Goal: Answer question/provide support: Share knowledge or assist other users

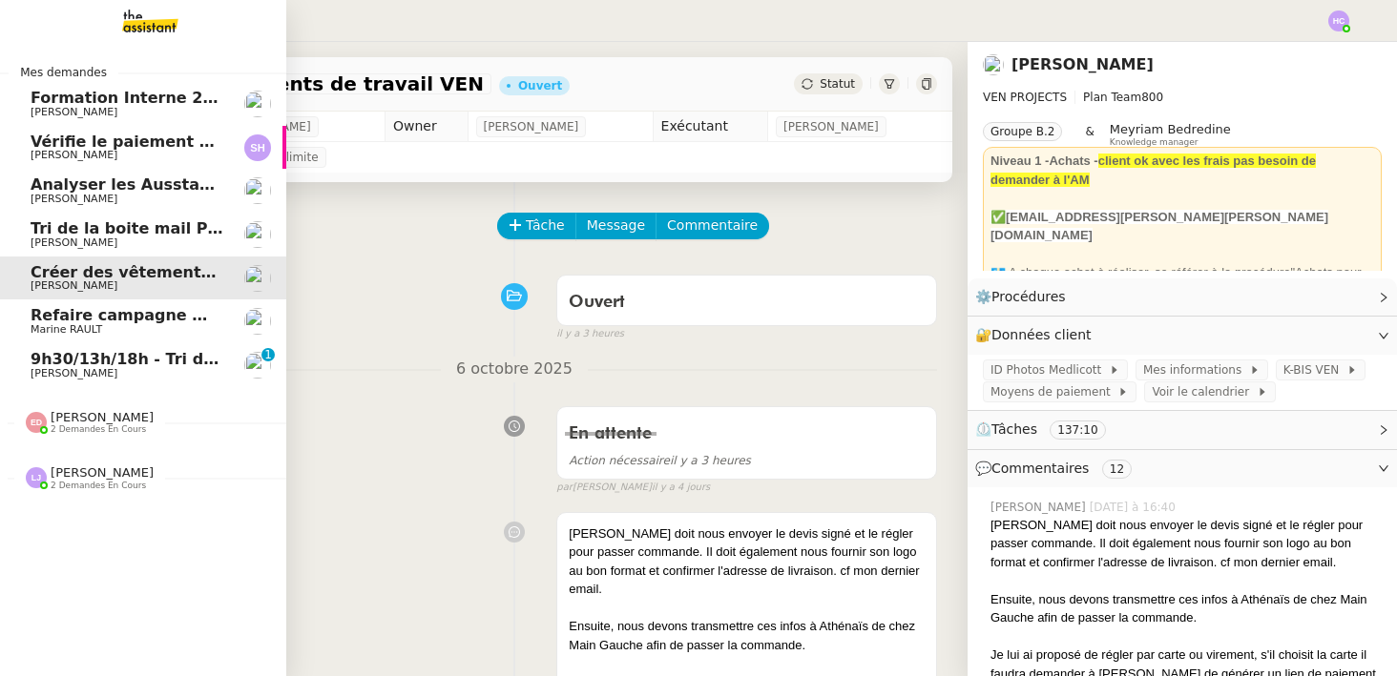
click at [101, 349] on link "9h30/13h/18h - Tri de la boite mail PRO - [DATE] [PERSON_NAME] 0 1 2 3 4 5 6 7 …" at bounding box center [143, 365] width 286 height 44
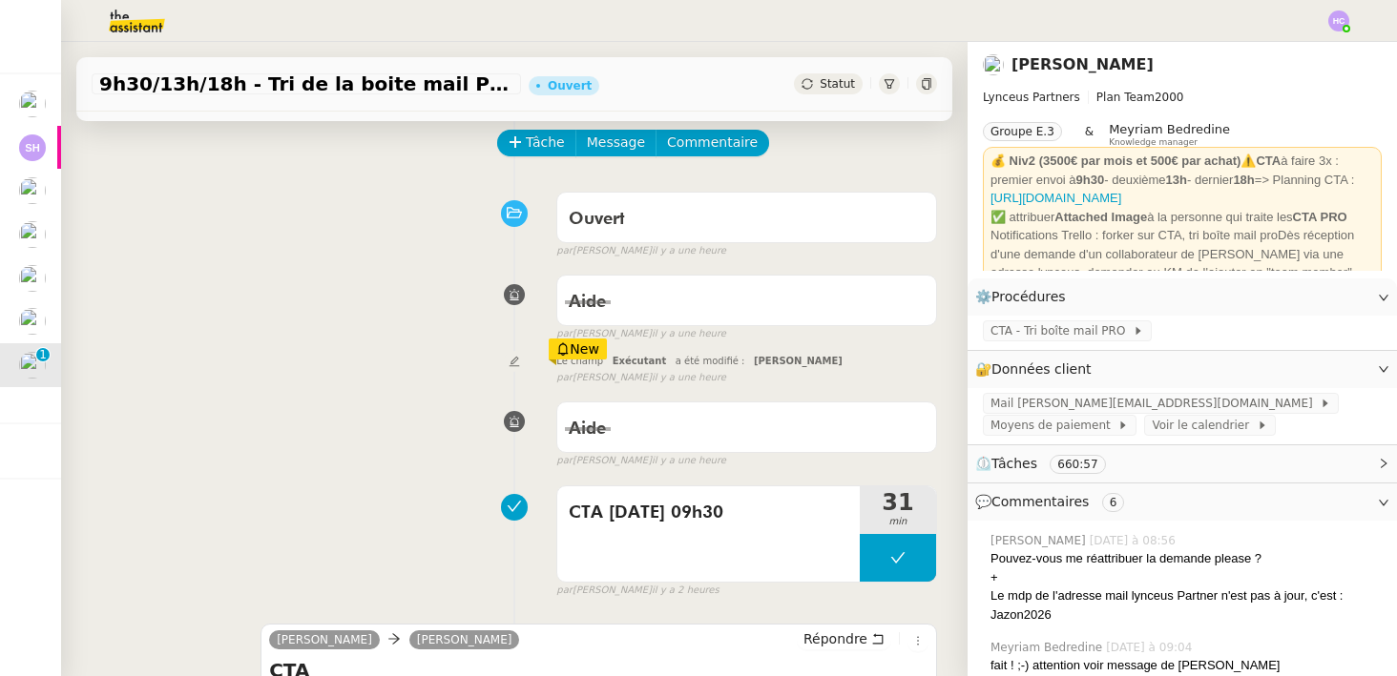
scroll to position [78, 0]
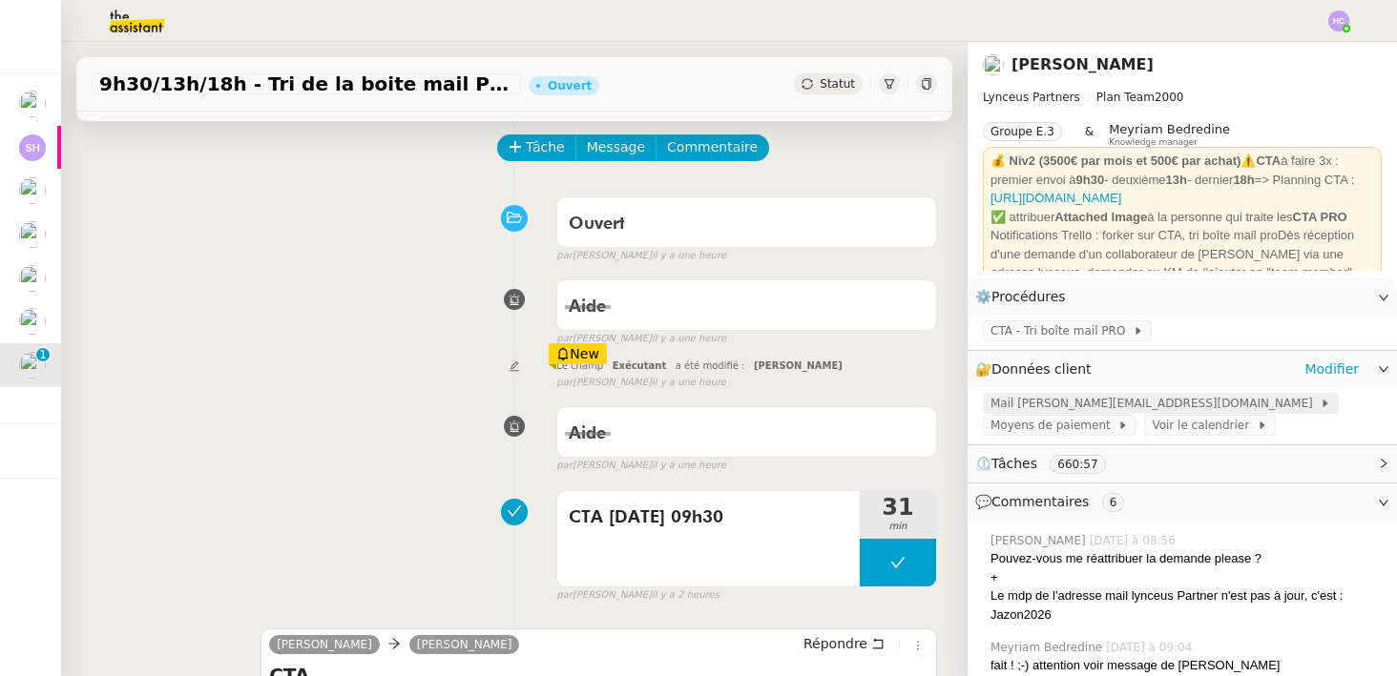
click at [1122, 402] on span "Mail [PERSON_NAME][EMAIL_ADDRESS][DOMAIN_NAME]" at bounding box center [1154, 403] width 329 height 19
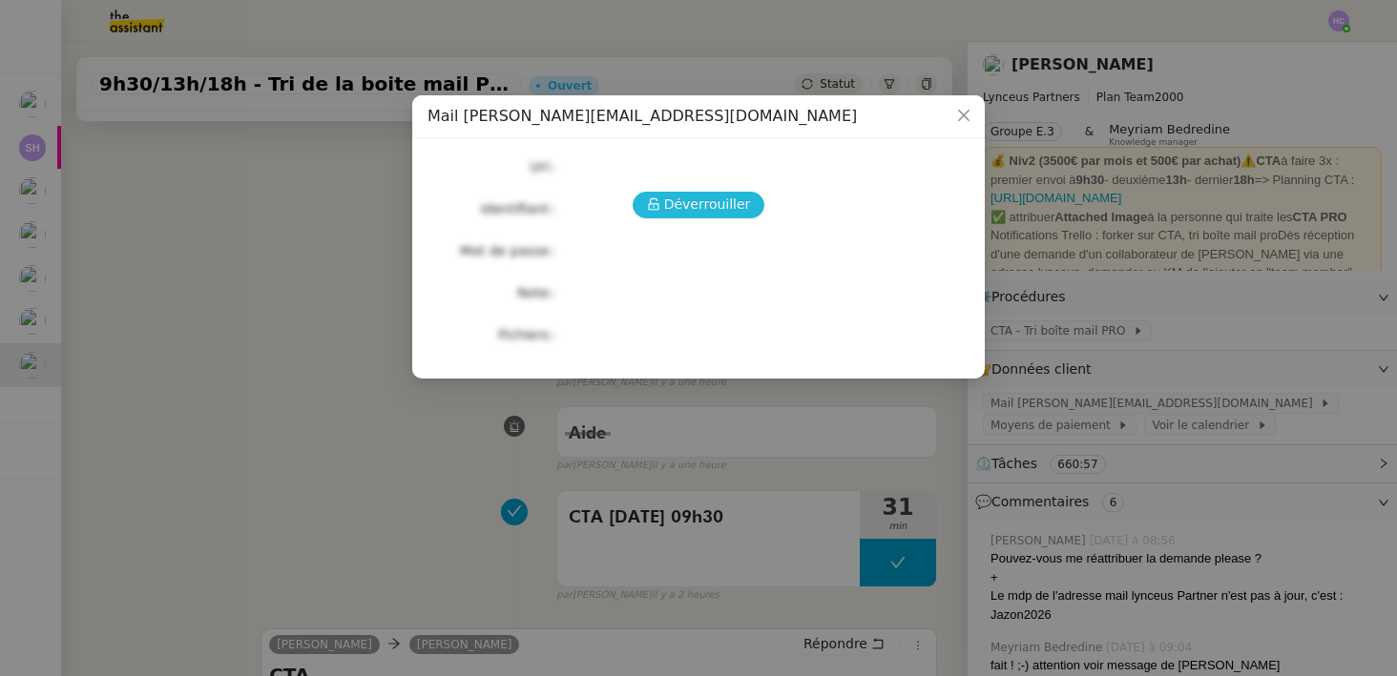
click at [723, 208] on span "Déverrouiller" at bounding box center [707, 205] width 87 height 22
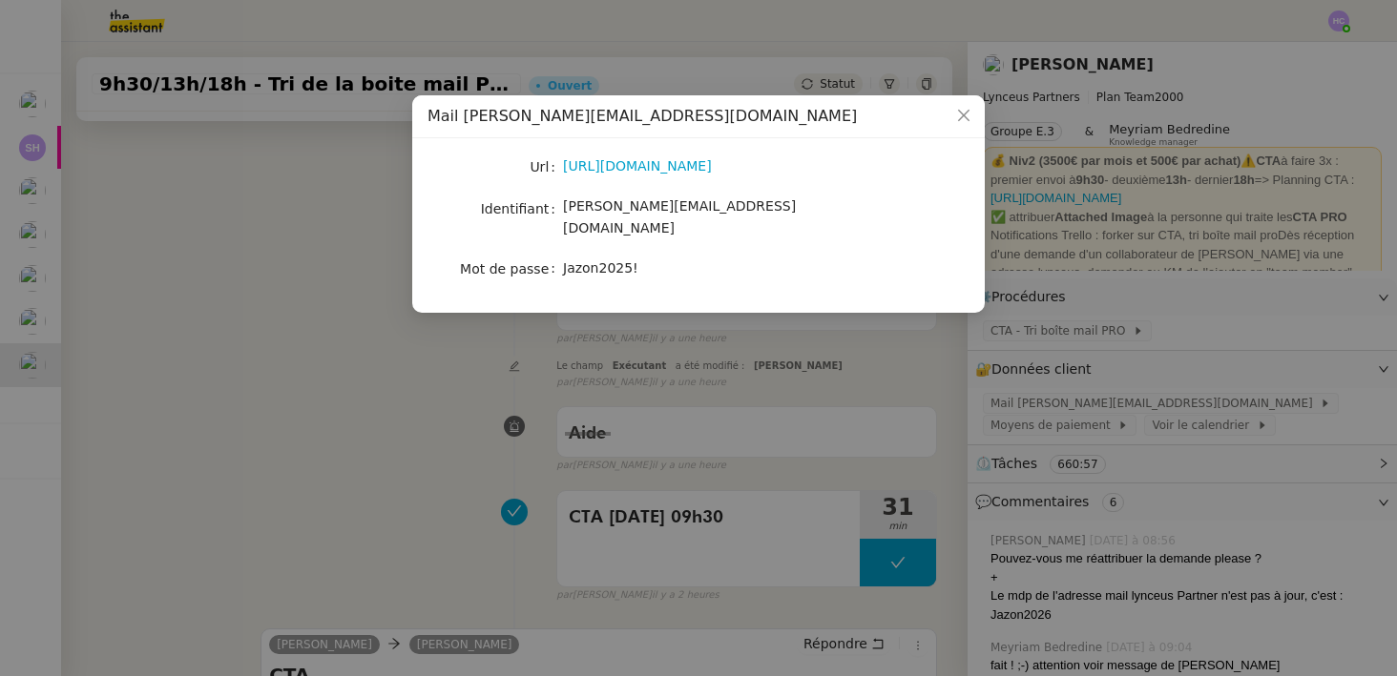
click at [390, 364] on nz-modal-container "Mail [PERSON_NAME][EMAIL_ADDRESS][DOMAIN_NAME] Url [URL][DOMAIN_NAME] Identifia…" at bounding box center [698, 338] width 1397 height 676
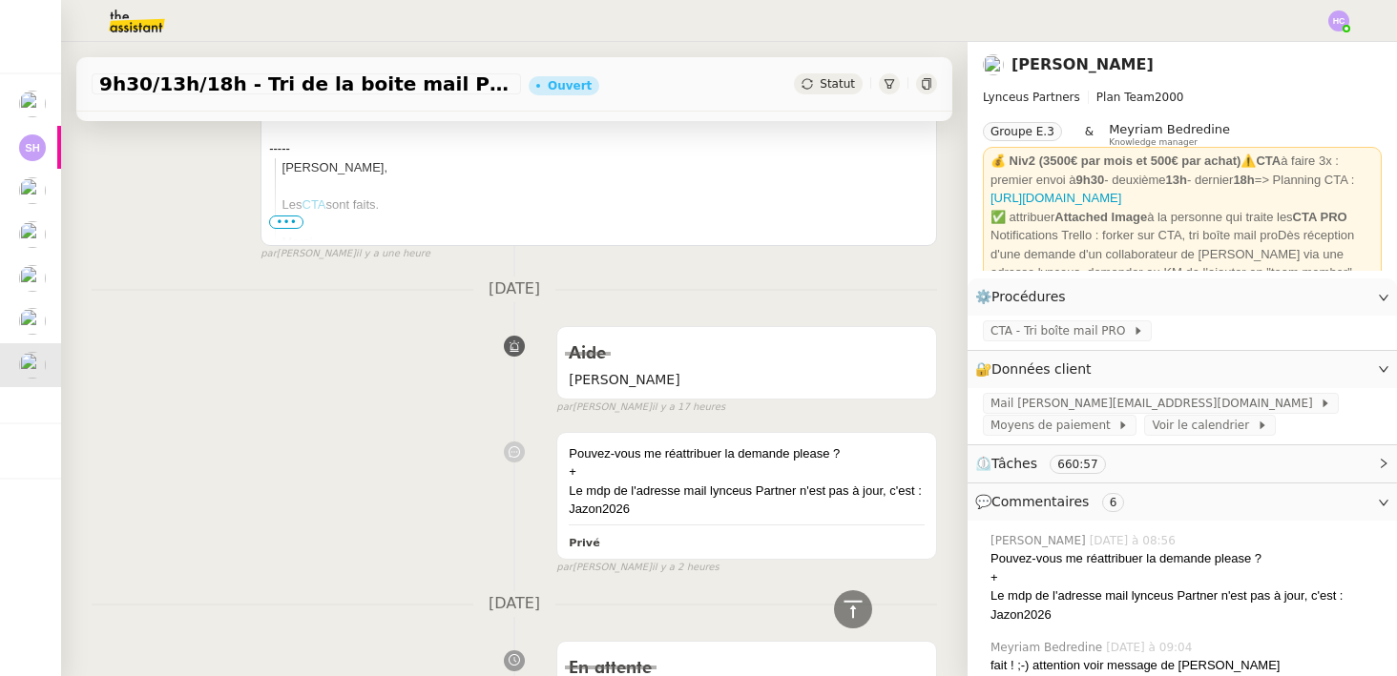
scroll to position [787, 0]
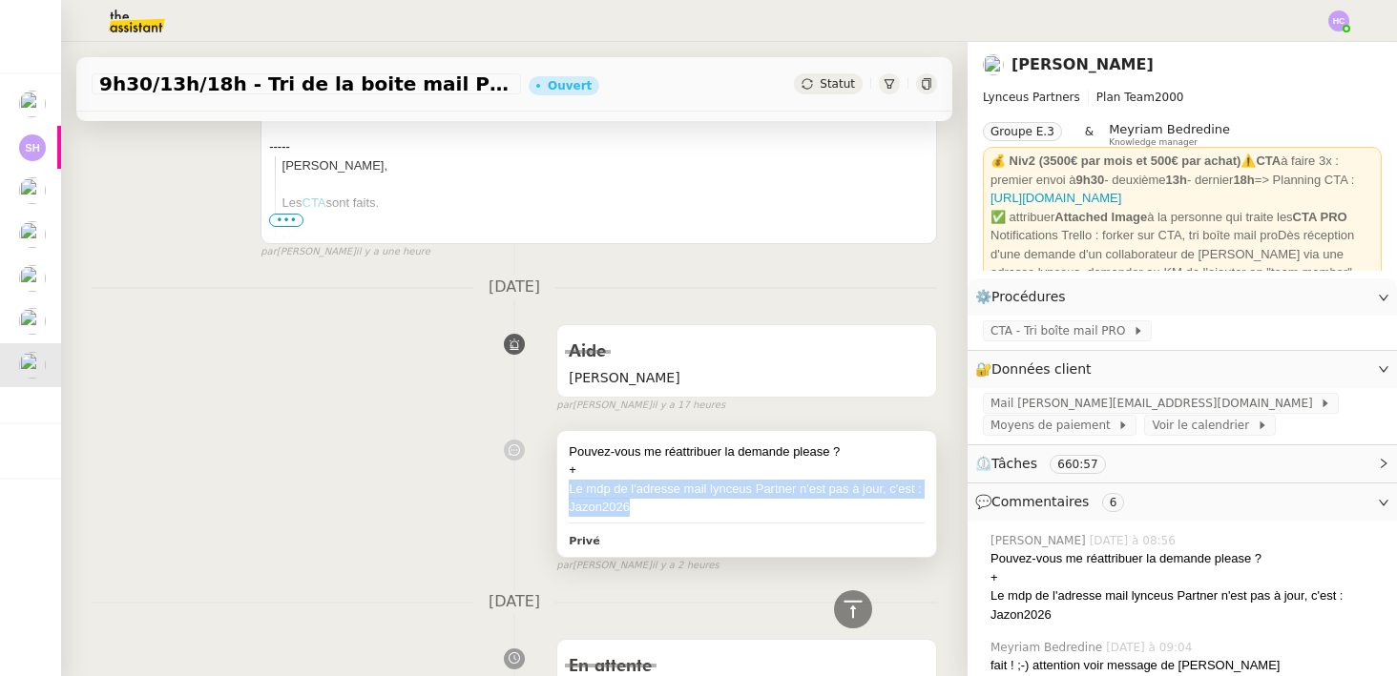
drag, startPoint x: 637, startPoint y: 501, endPoint x: 568, endPoint y: 488, distance: 70.9
click at [569, 488] on div "Le mdp de l'adresse mail lynceus Partner n'est pas à jour, c'est : Jazon2026" at bounding box center [747, 498] width 356 height 37
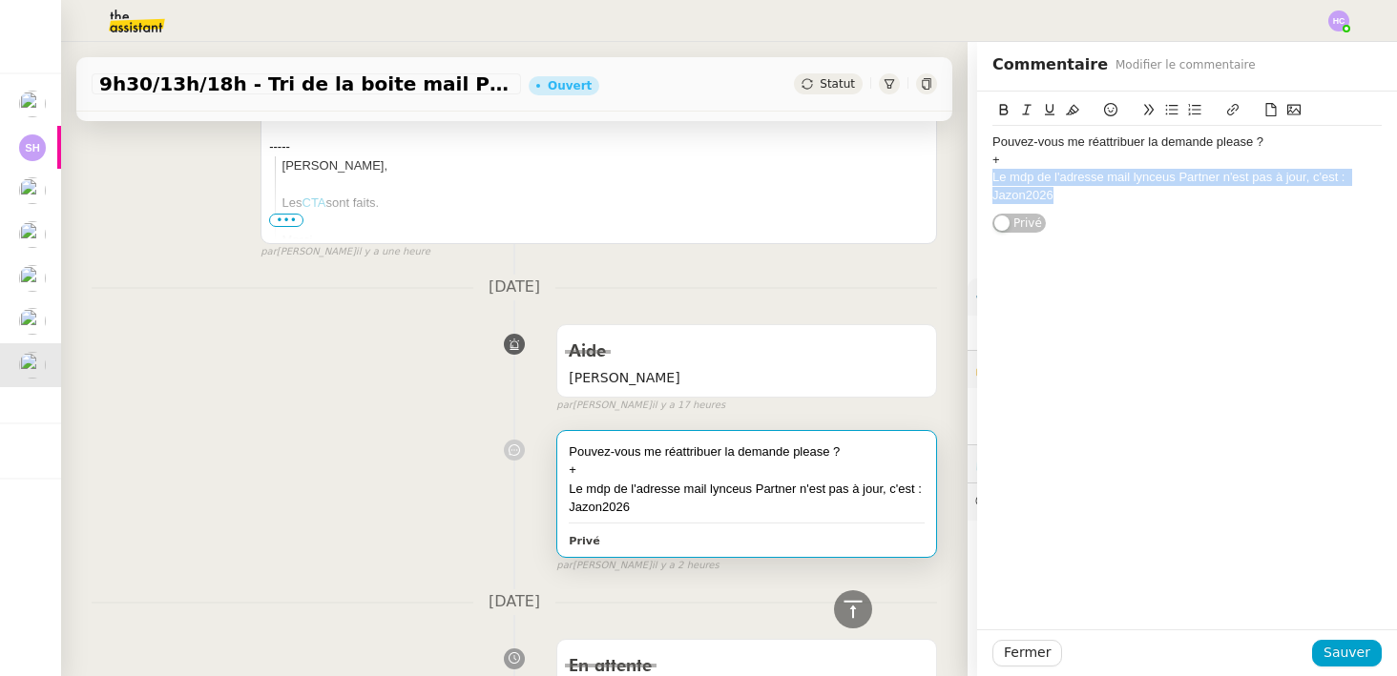
drag, startPoint x: 1067, startPoint y: 197, endPoint x: 987, endPoint y: 182, distance: 81.4
click at [987, 182] on div "Pouvez-vous me réattribuer la demande please ? + Le mdp de l'adresse mail lynce…" at bounding box center [1187, 163] width 420 height 142
copy div "Le mdp de l'adresse mail lynceus Partner n'est pas à jour, c'est : Jazon2026"
click at [1346, 650] on span "Sauver" at bounding box center [1346, 653] width 47 height 22
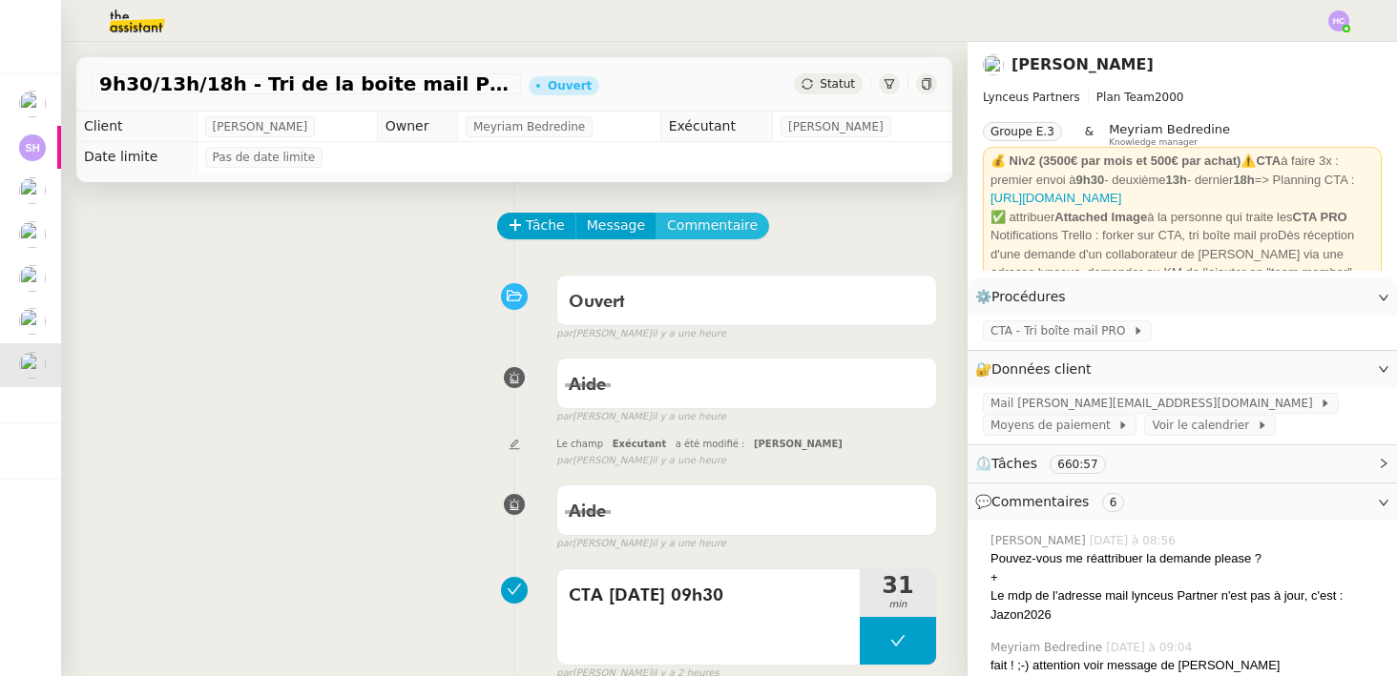
click at [717, 223] on span "Commentaire" at bounding box center [712, 226] width 91 height 22
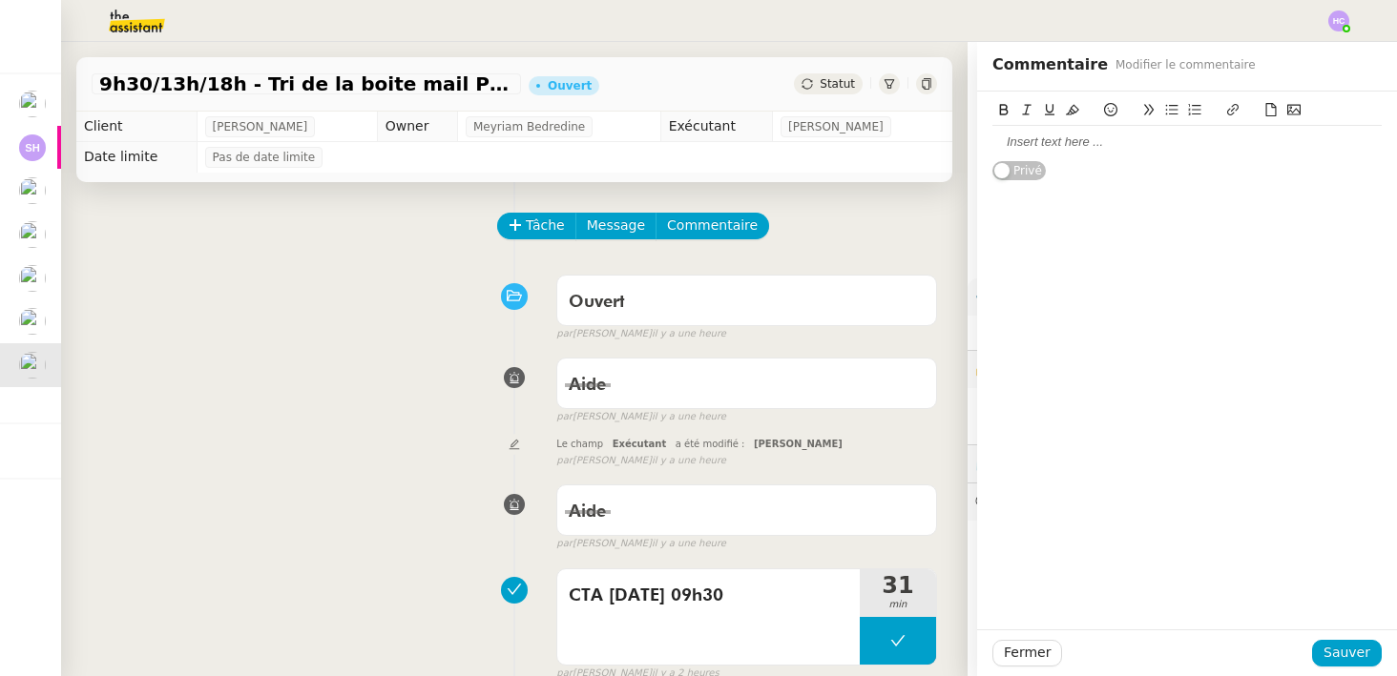
click at [1031, 144] on div at bounding box center [1186, 142] width 389 height 17
click at [1349, 652] on span "Sauver" at bounding box center [1346, 653] width 47 height 22
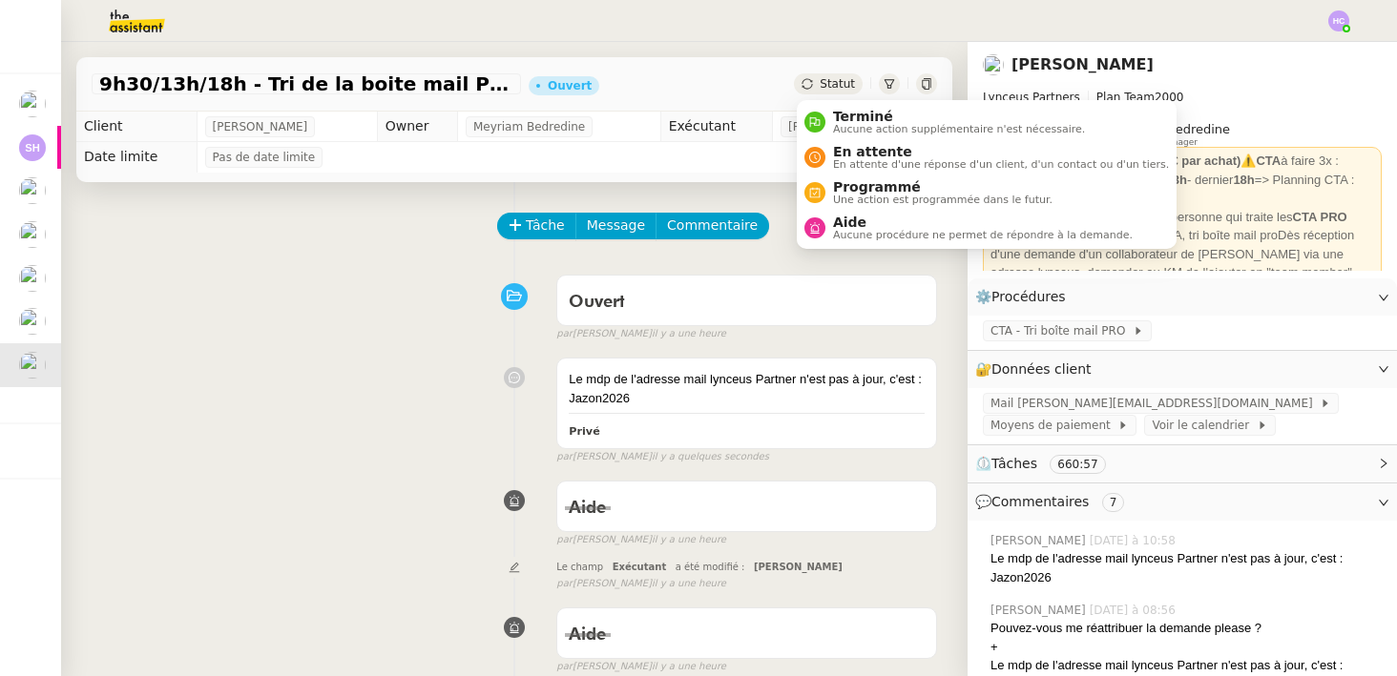
click at [832, 80] on span "Statut" at bounding box center [837, 83] width 35 height 13
click at [866, 230] on span "Aucune procédure ne permet de répondre à la demande." at bounding box center [983, 235] width 300 height 10
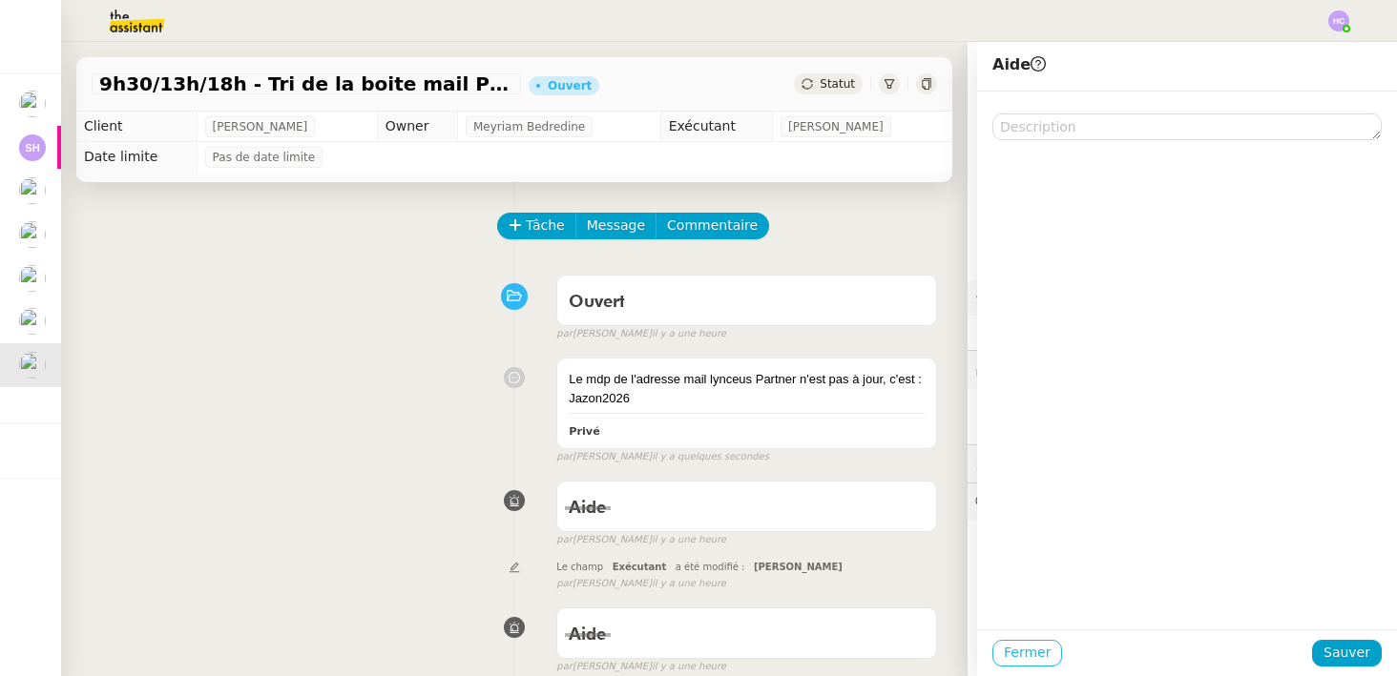
click at [1031, 650] on span "Fermer" at bounding box center [1027, 653] width 47 height 22
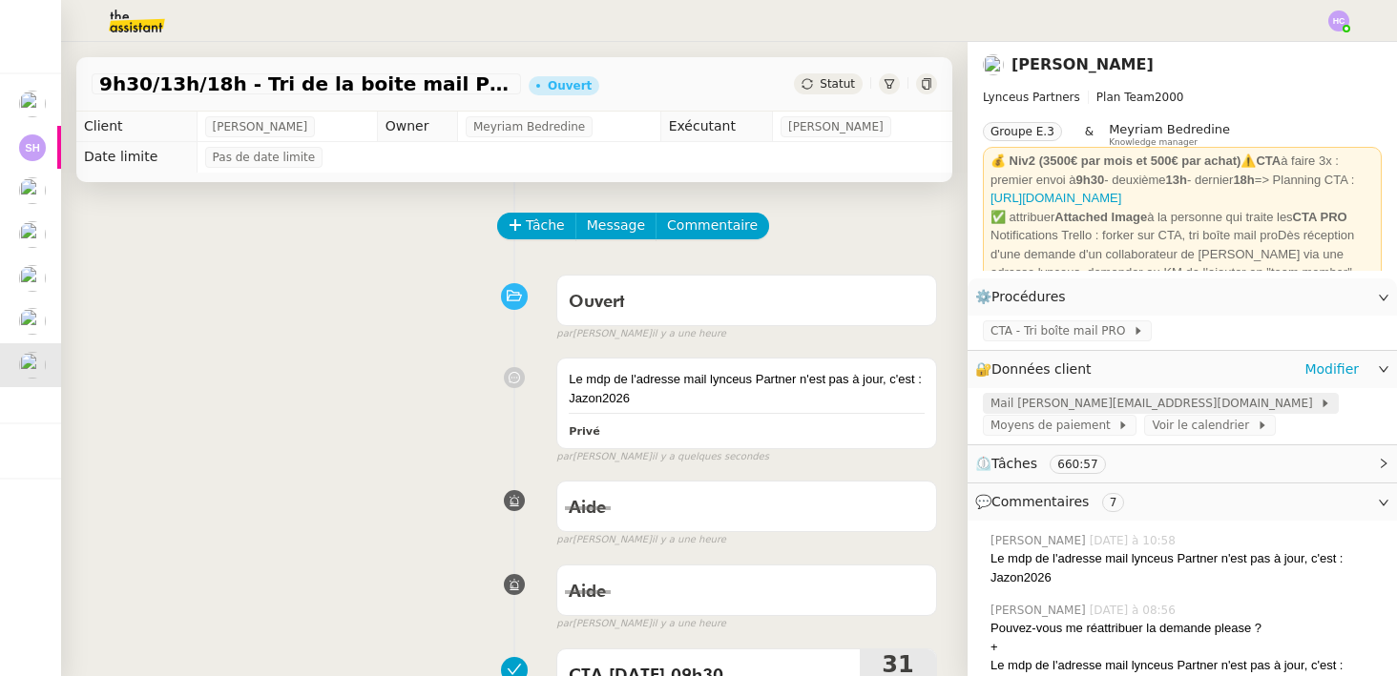
click at [1060, 404] on span "Mail [PERSON_NAME][EMAIL_ADDRESS][DOMAIN_NAME]" at bounding box center [1154, 403] width 329 height 19
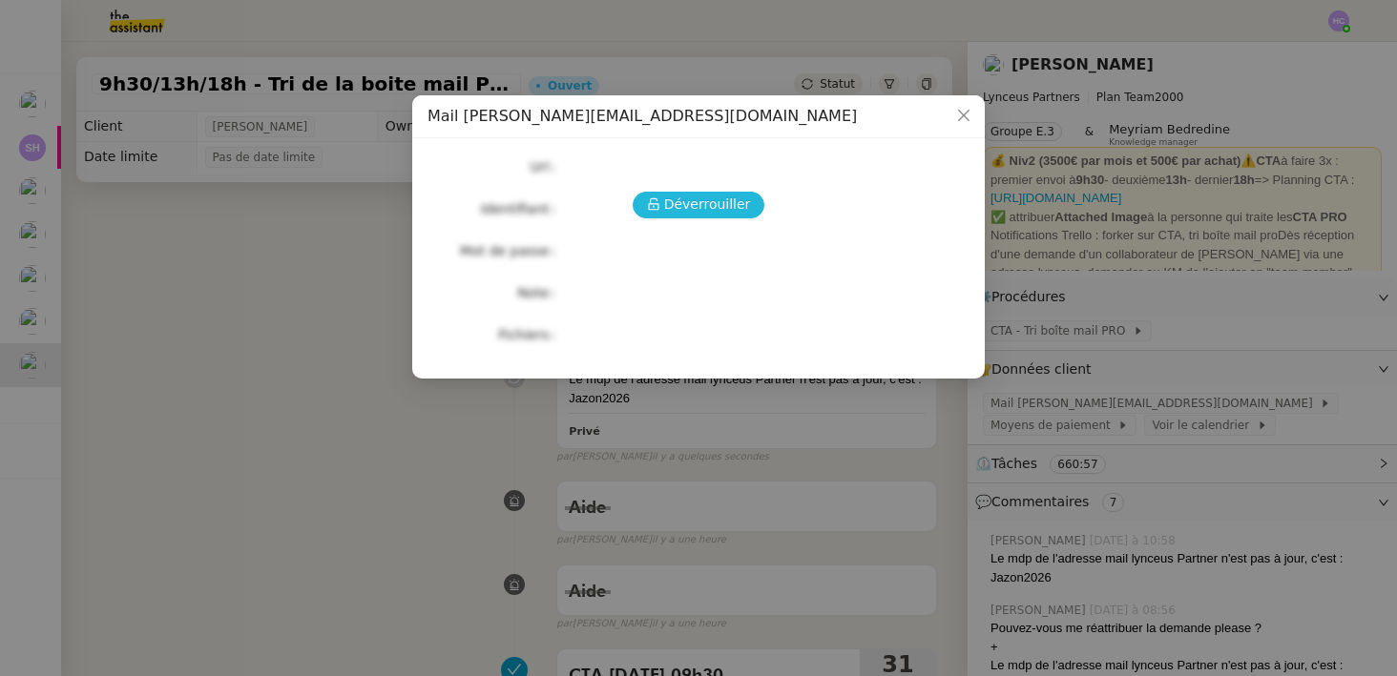
click at [736, 217] on button "Déverrouiller" at bounding box center [699, 205] width 133 height 27
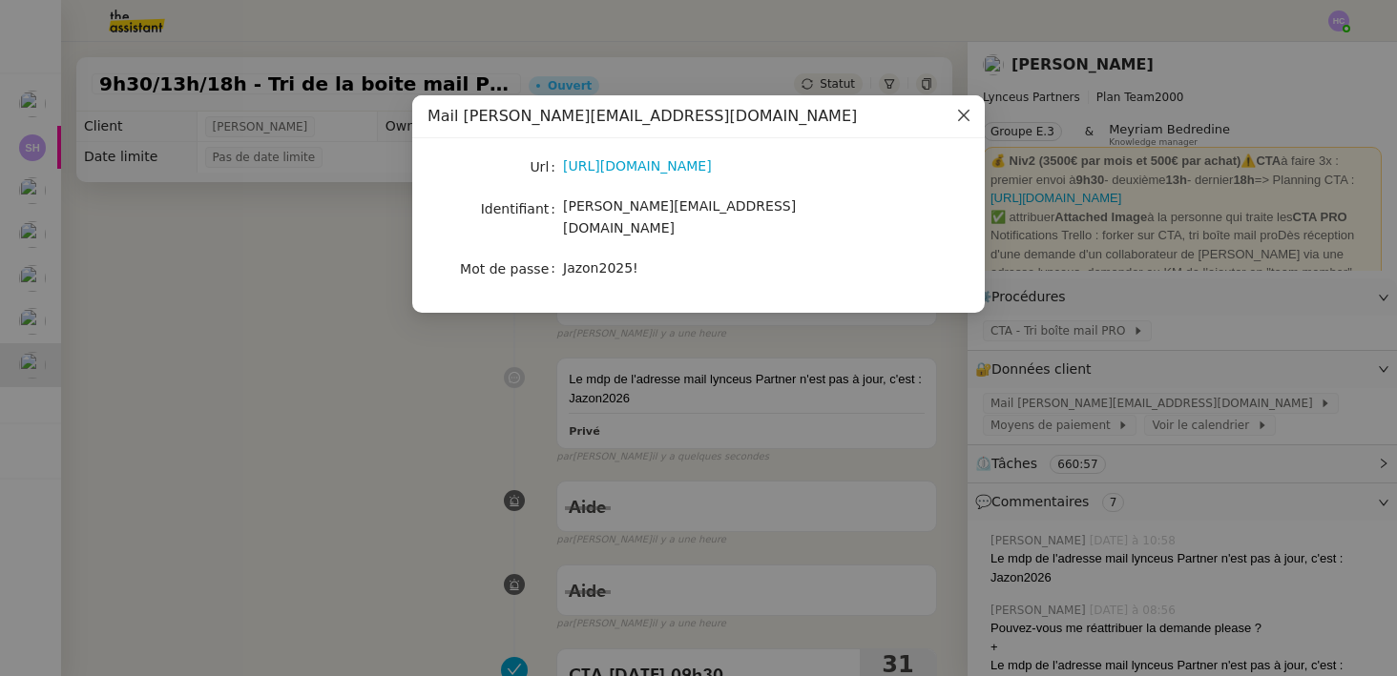
click at [965, 117] on icon "Close" at bounding box center [963, 115] width 11 height 11
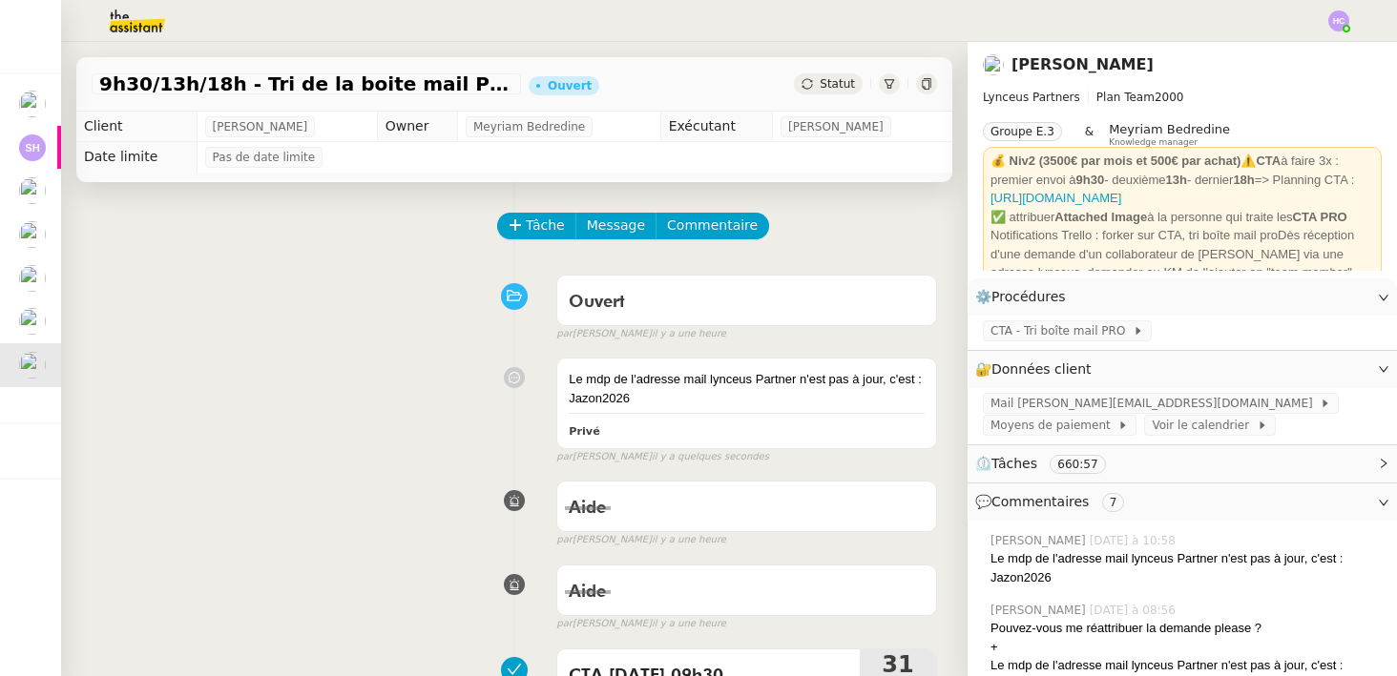
click at [830, 86] on span "Statut" at bounding box center [837, 83] width 35 height 13
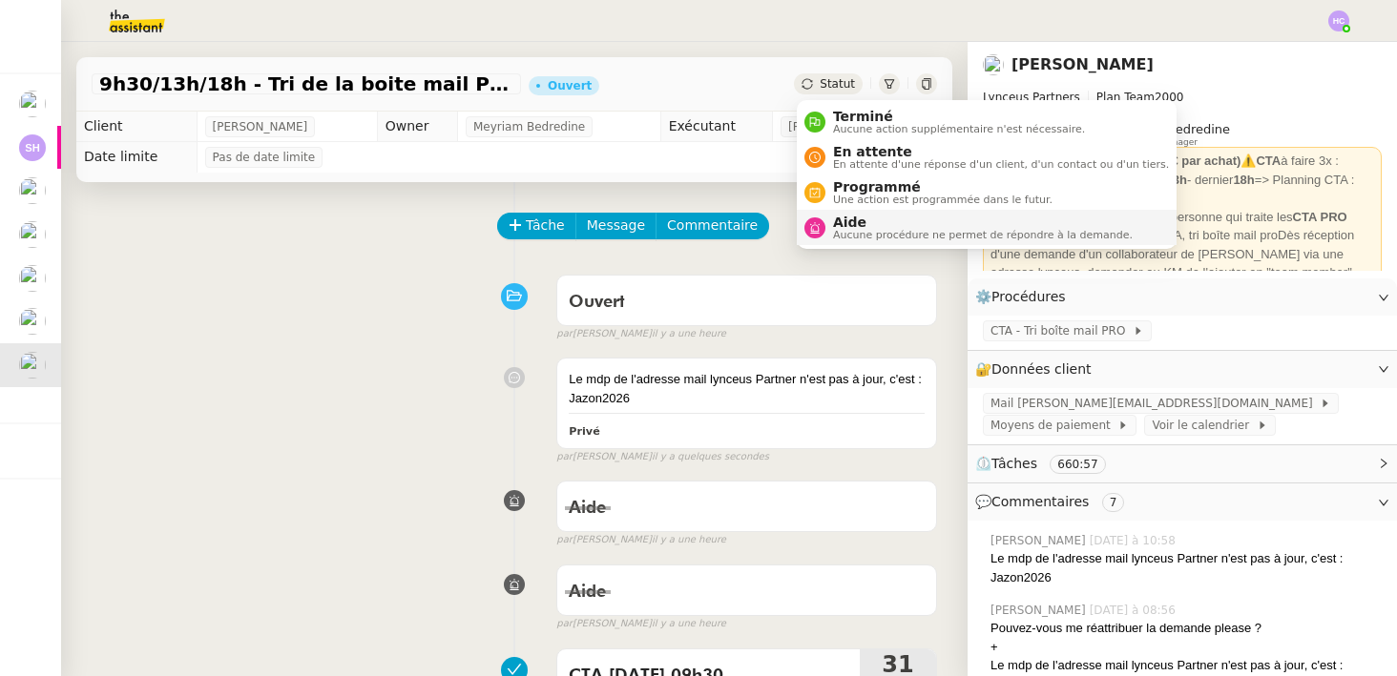
click at [864, 224] on span "Aide" at bounding box center [983, 222] width 300 height 15
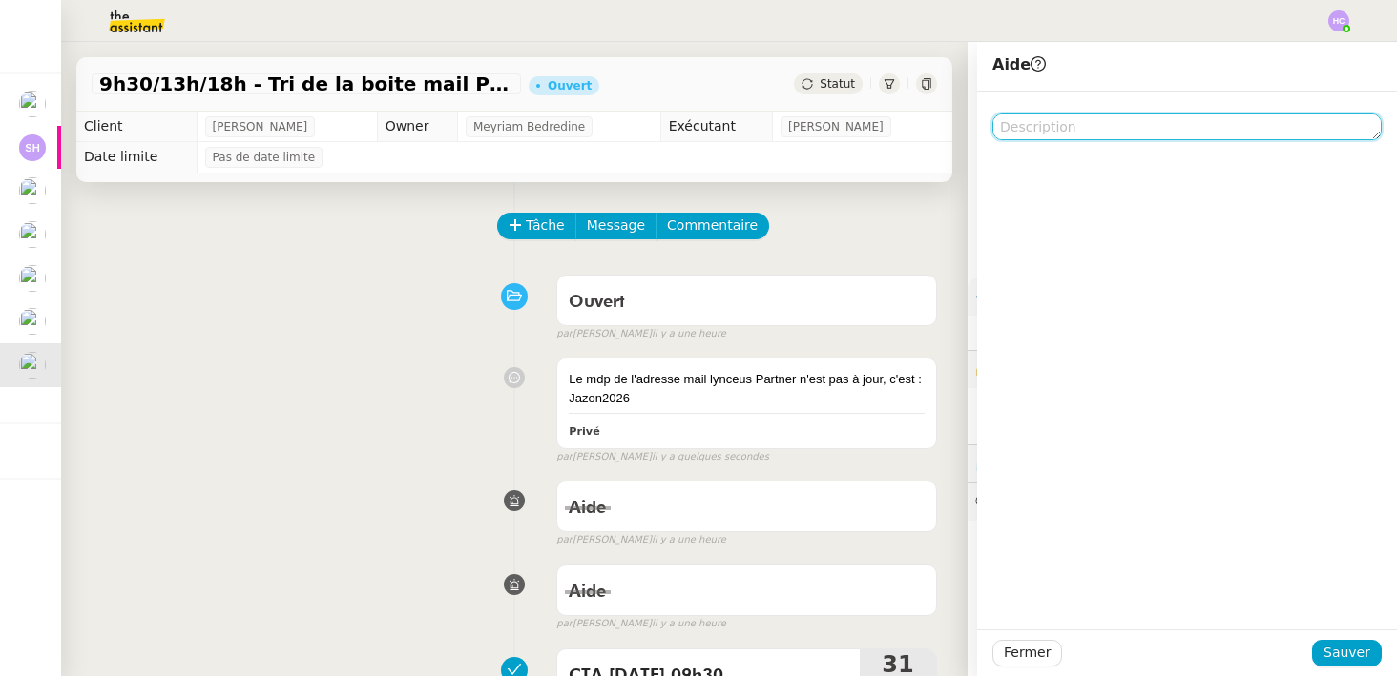
click at [1153, 128] on textarea at bounding box center [1186, 127] width 389 height 27
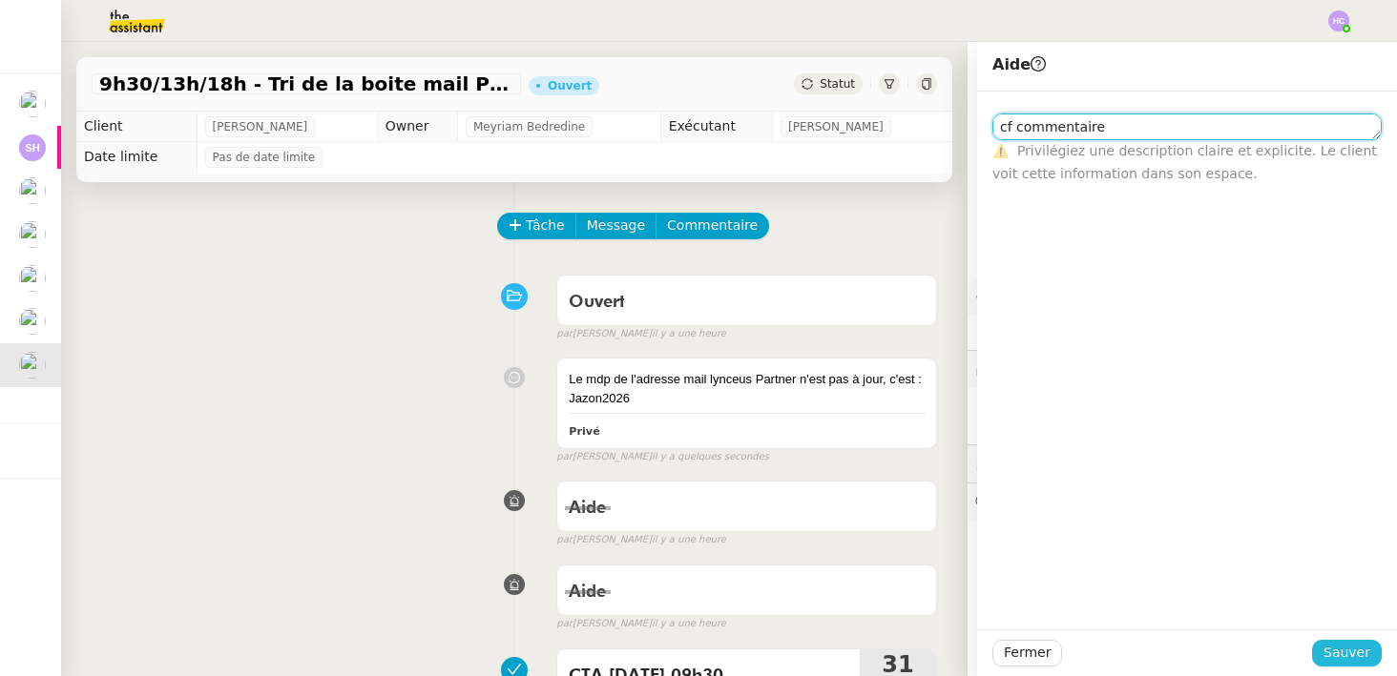
type textarea "cf commentaire"
click at [1331, 642] on span "Sauver" at bounding box center [1346, 653] width 47 height 22
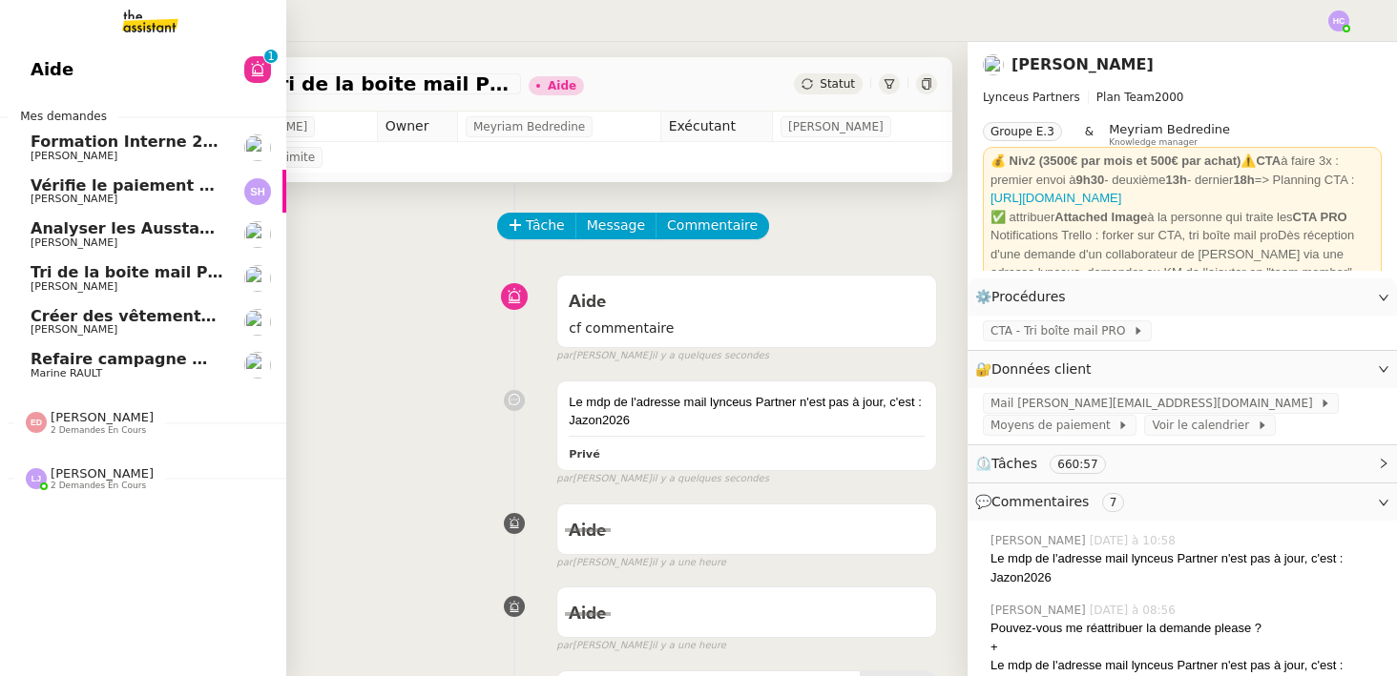
click at [133, 278] on span "Tri de la boite mail PERSO - [DATE]" at bounding box center [180, 272] width 299 height 18
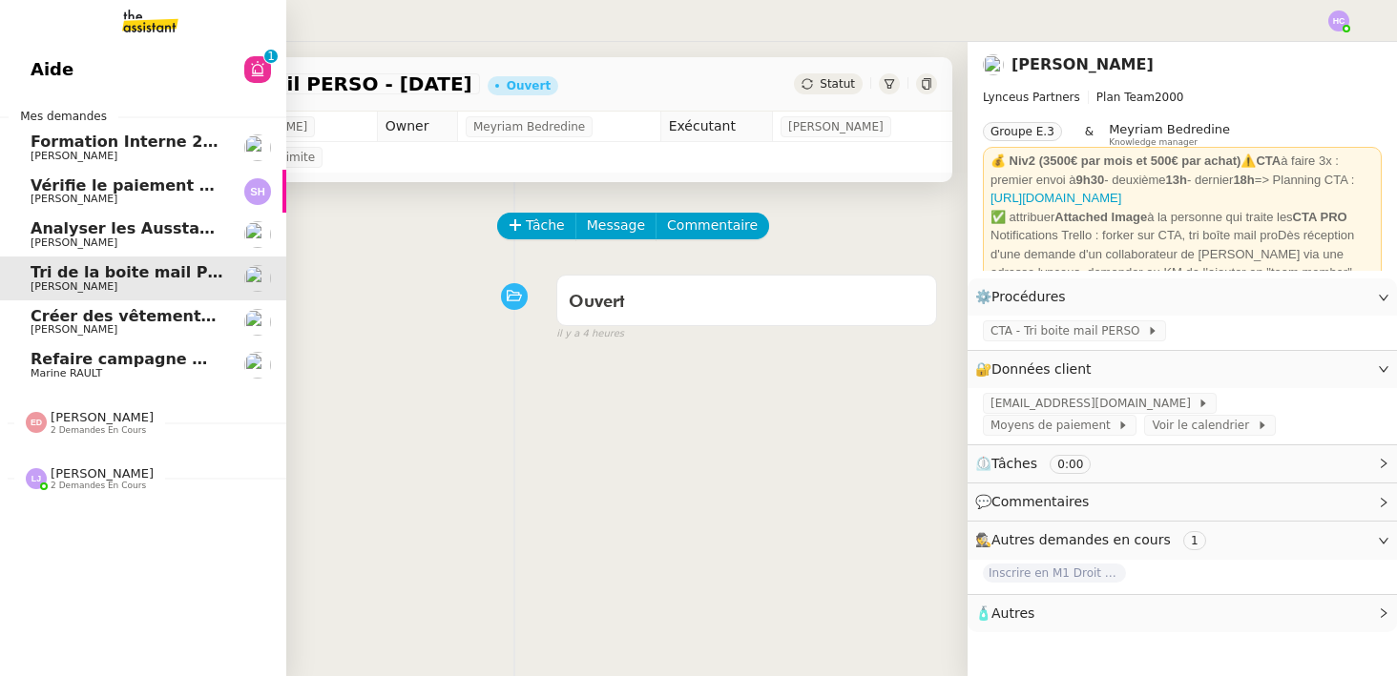
click at [140, 188] on span "Vérifie le paiement de la facture 24513" at bounding box center [199, 186] width 337 height 18
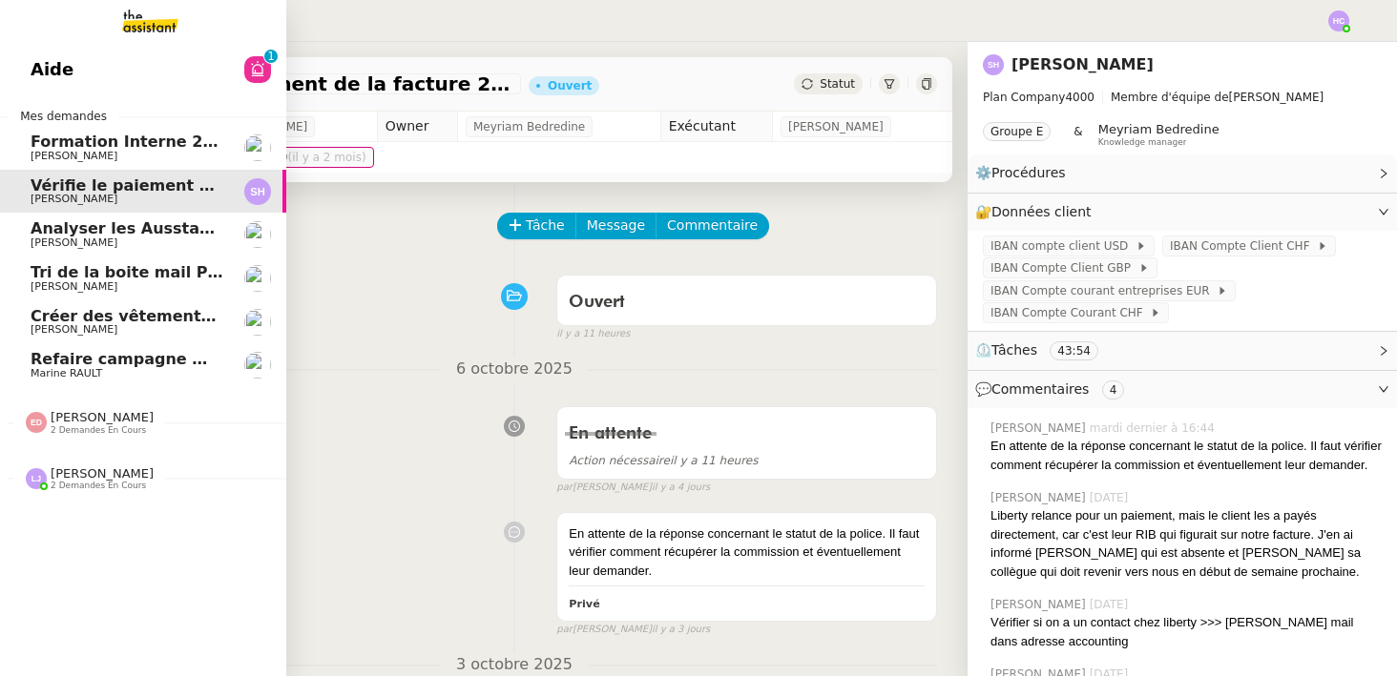
click at [148, 229] on span "Analyser les Ausstandsmeldungen" at bounding box center [179, 228] width 296 height 18
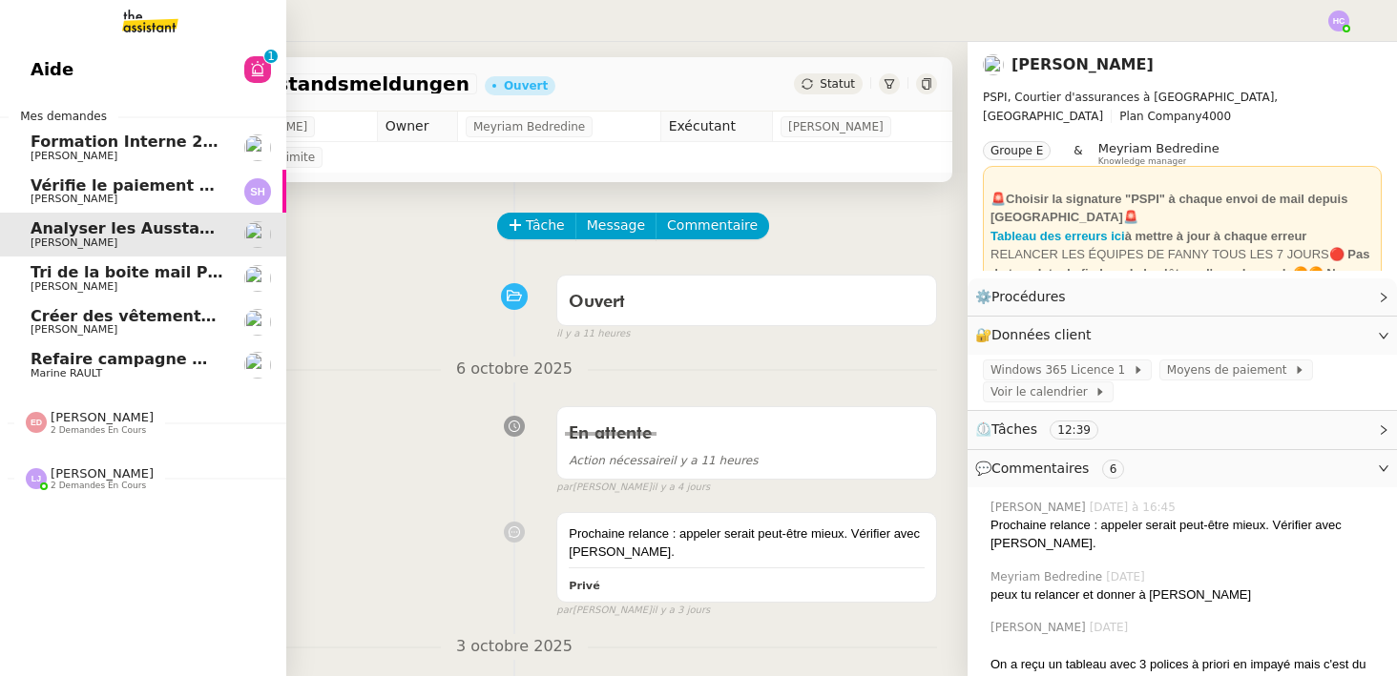
click at [151, 275] on span "Tri de la boite mail PERSO - [DATE]" at bounding box center [180, 272] width 299 height 18
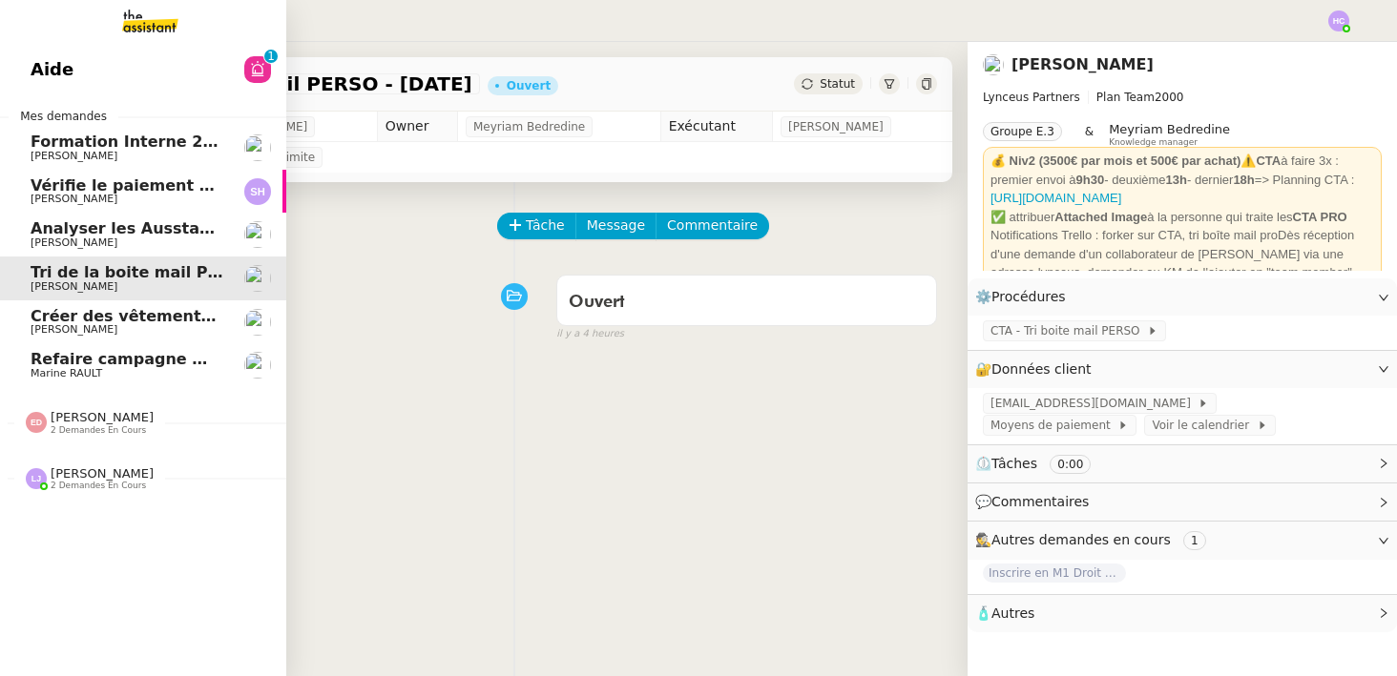
click at [116, 322] on span "Créer des vêtements de travail VEN" at bounding box center [184, 316] width 307 height 18
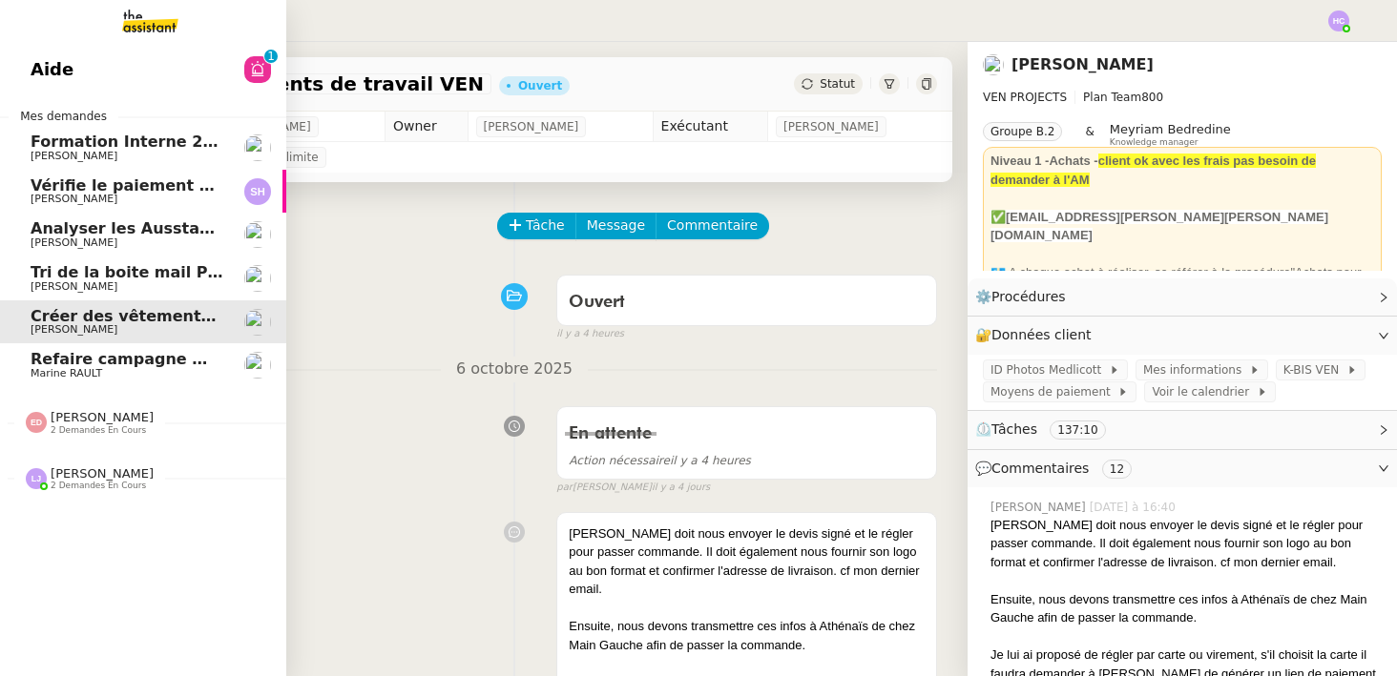
click at [127, 365] on span "Refaire campagne mailing via Securci Click" at bounding box center [216, 359] width 370 height 18
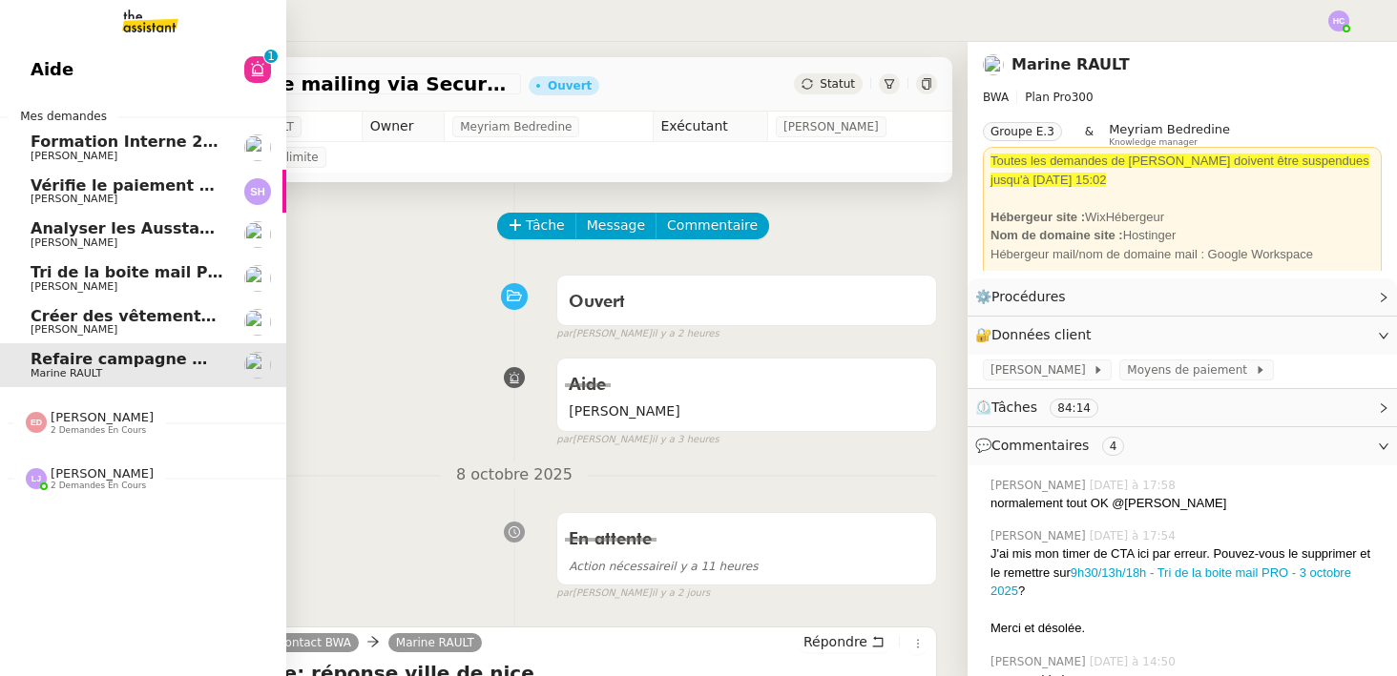
click at [86, 186] on span "Vérifie le paiement de la facture 24513" at bounding box center [199, 186] width 337 height 18
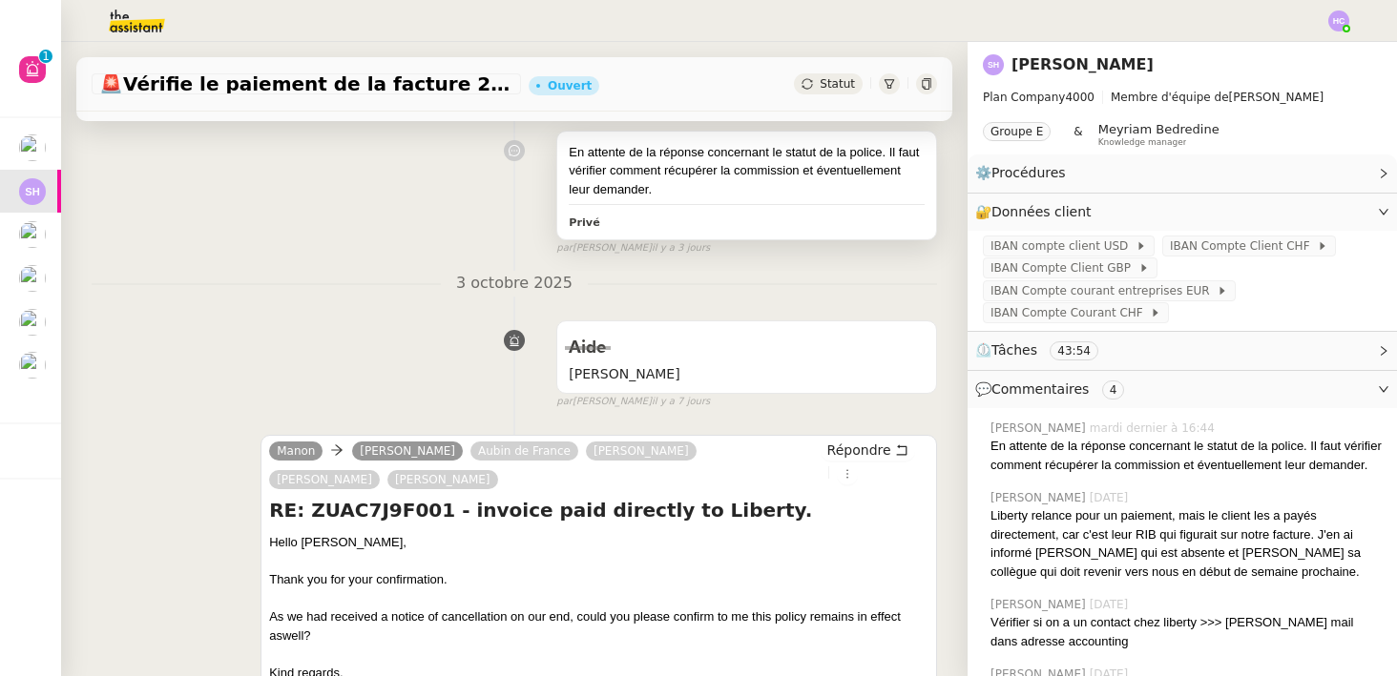
scroll to position [449, 0]
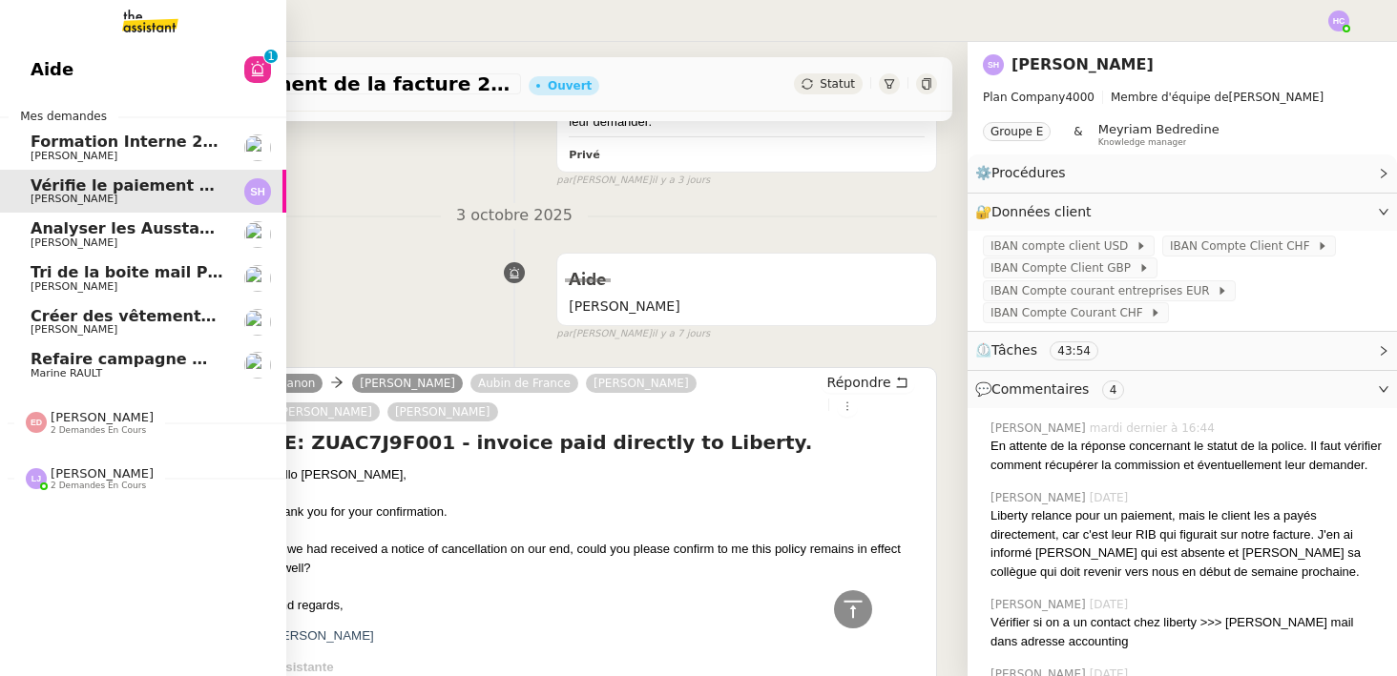
click at [131, 230] on span "Analyser les Ausstandsmeldungen" at bounding box center [179, 228] width 296 height 18
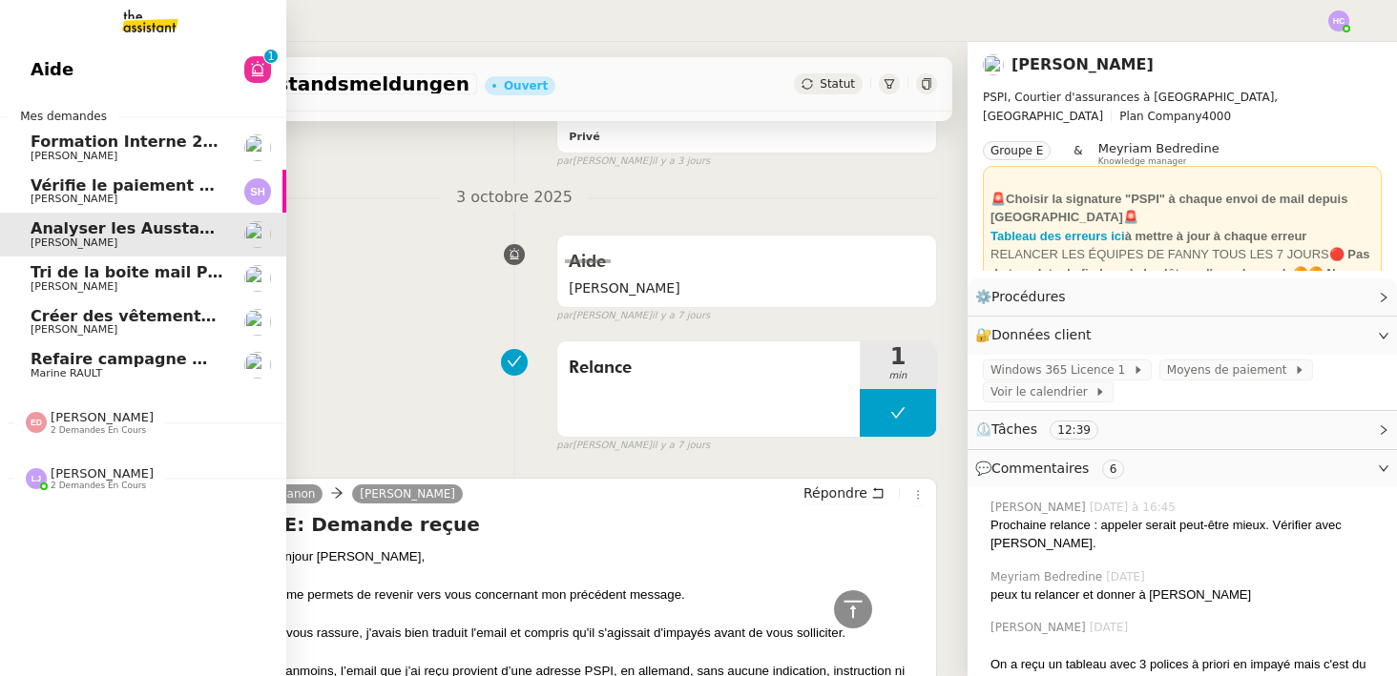
click at [131, 273] on span "Tri de la boite mail PERSO - [DATE]" at bounding box center [180, 272] width 299 height 18
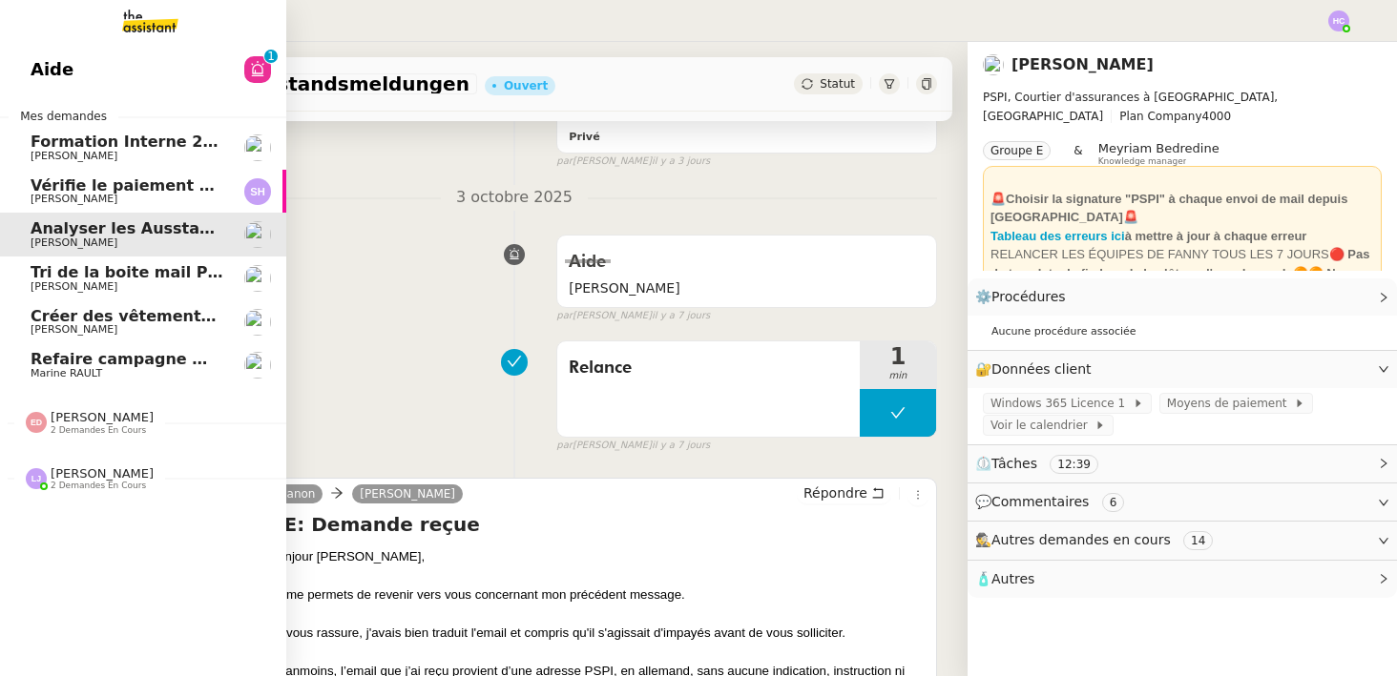
scroll to position [242, 0]
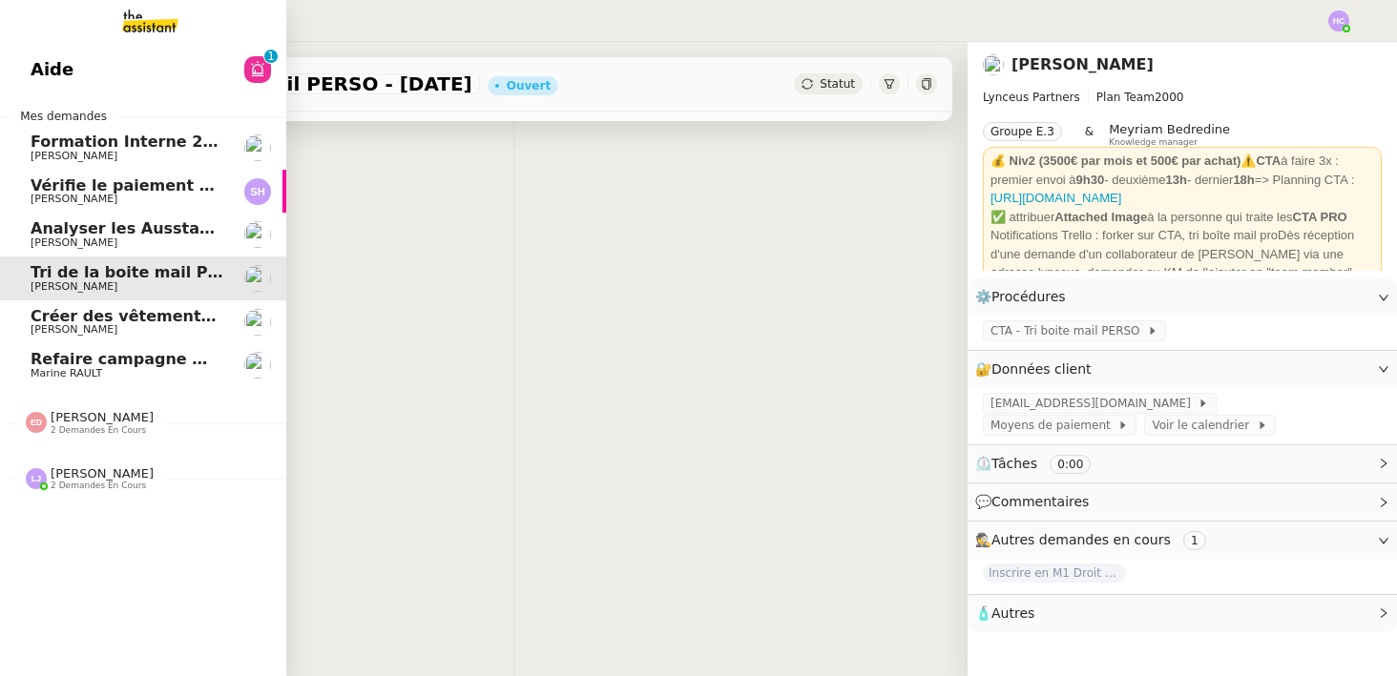
click at [91, 312] on span "Créer des vêtements de travail VEN" at bounding box center [184, 316] width 307 height 18
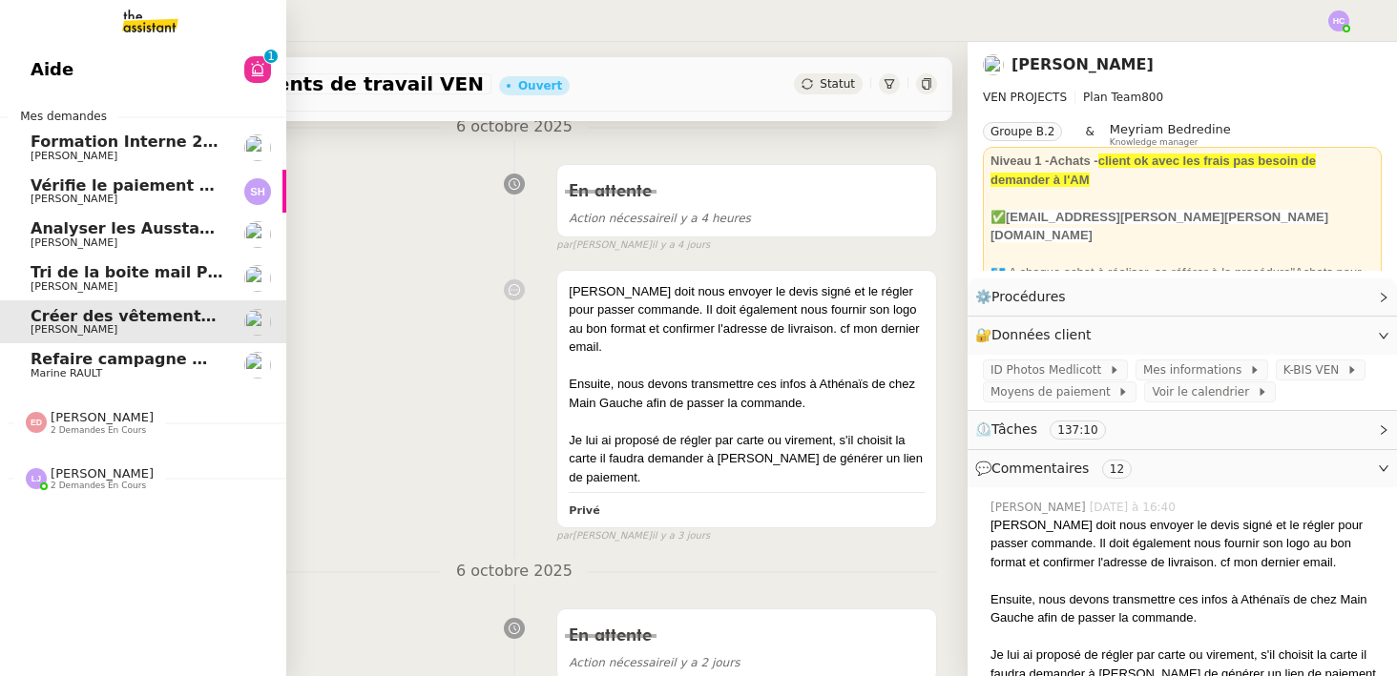
scroll to position [449, 0]
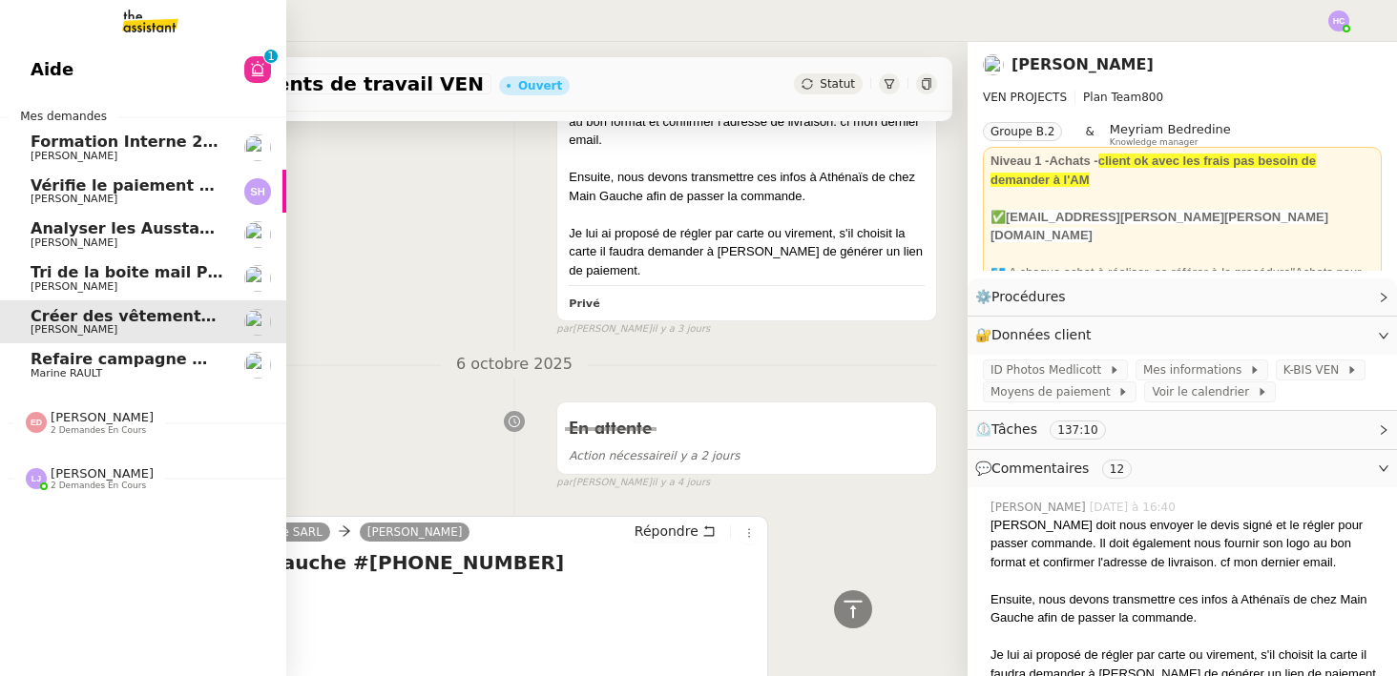
click at [53, 232] on span "Analyser les Ausstandsmeldungen" at bounding box center [179, 228] width 296 height 18
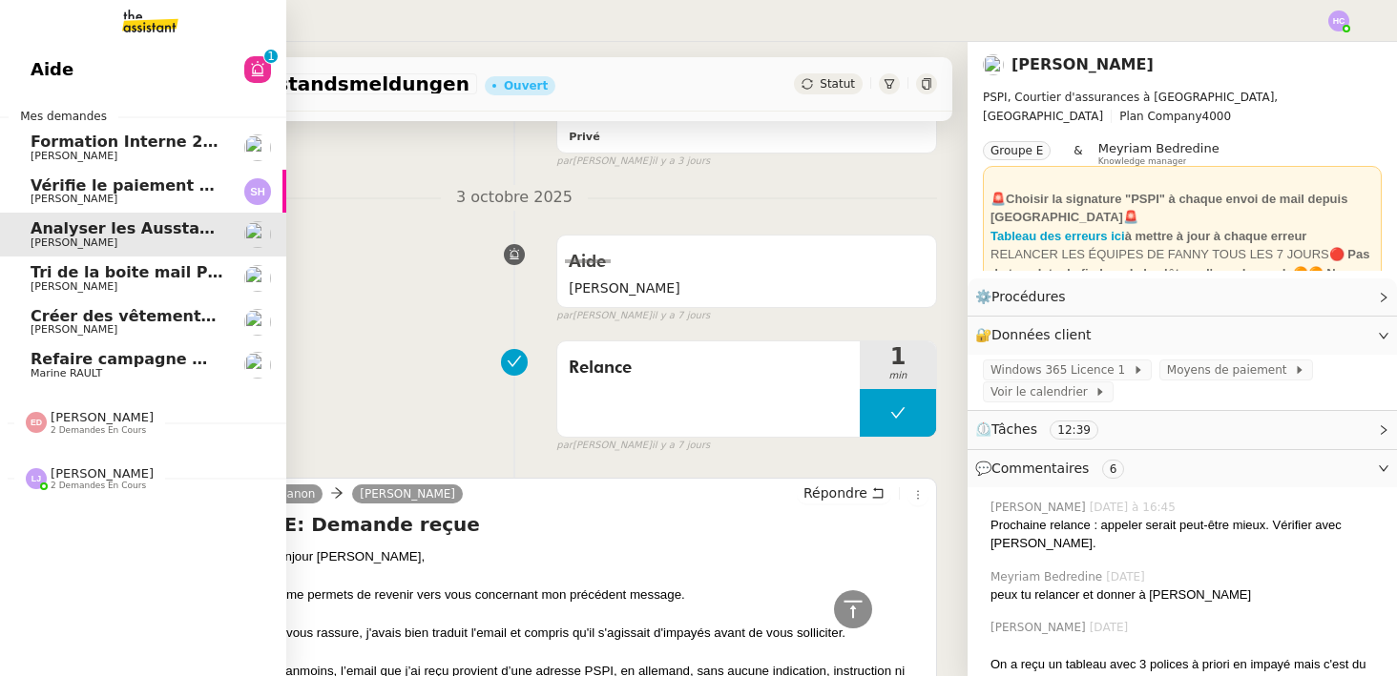
click at [68, 270] on span "Tri de la boite mail PERSO - [DATE]" at bounding box center [180, 272] width 299 height 18
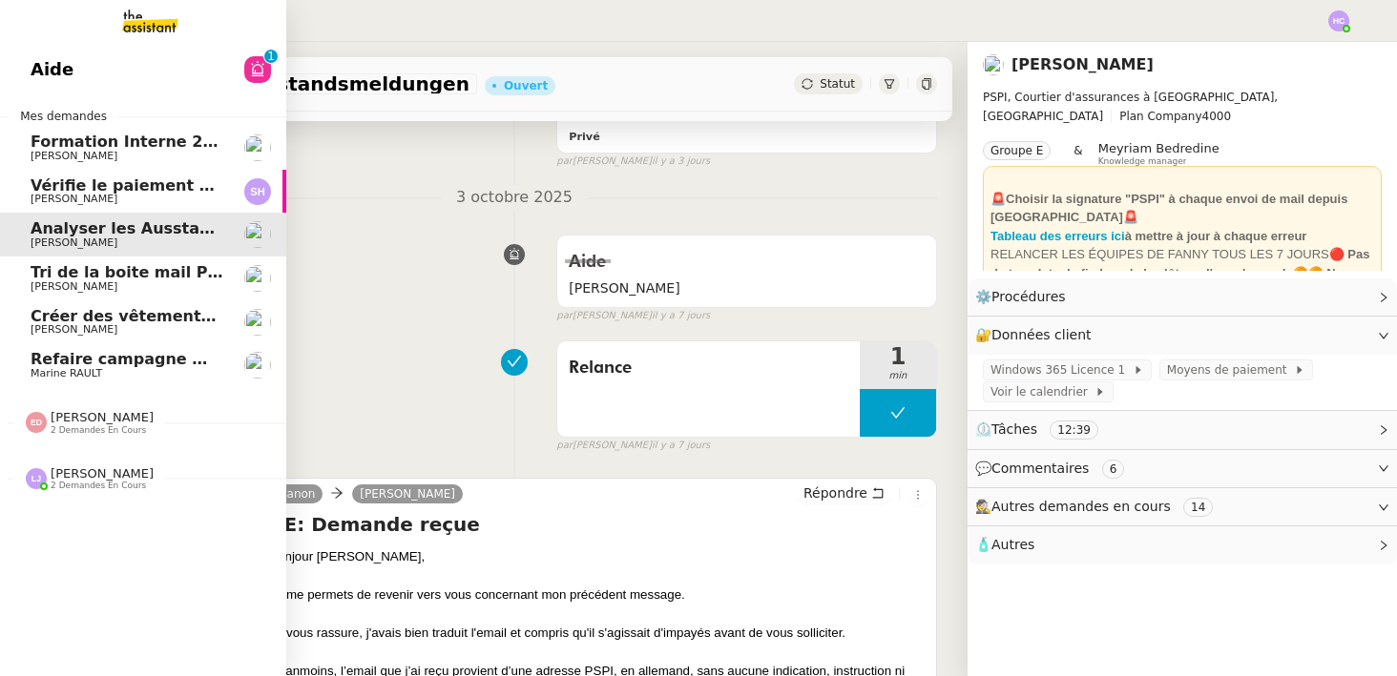
scroll to position [242, 0]
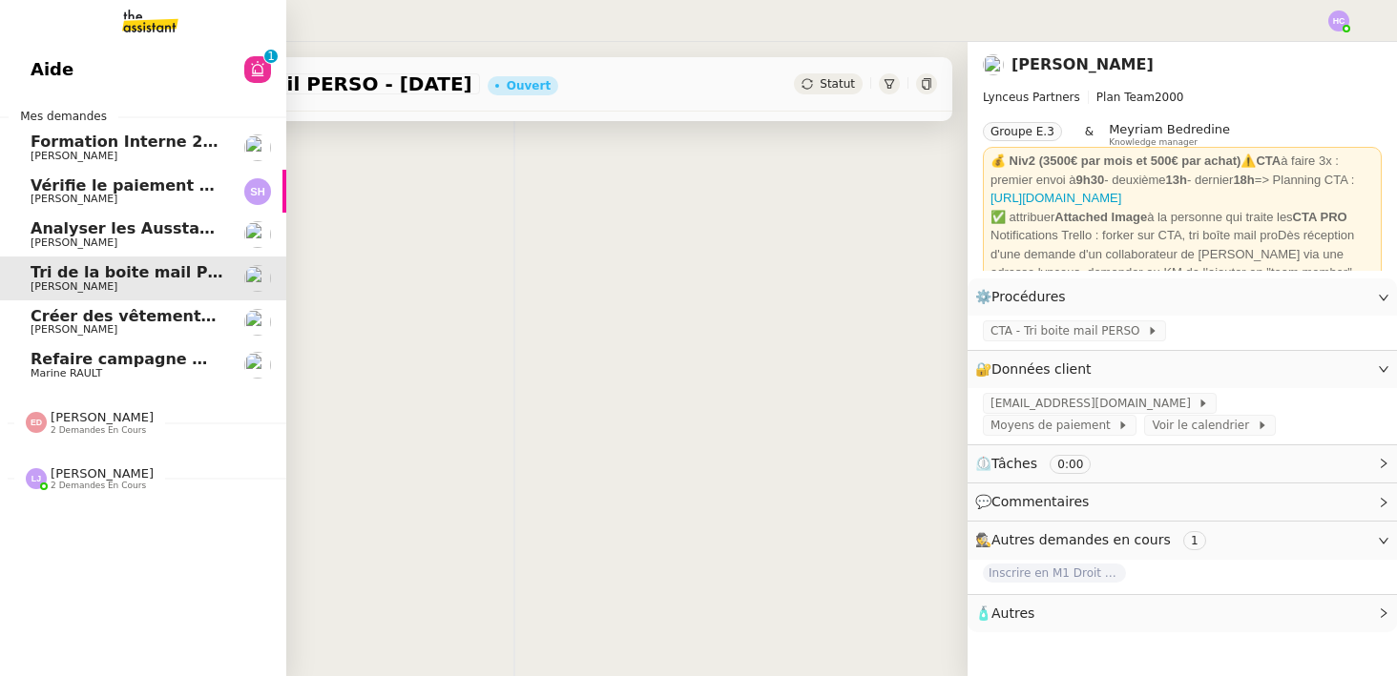
click at [66, 66] on span "Aide" at bounding box center [52, 69] width 43 height 29
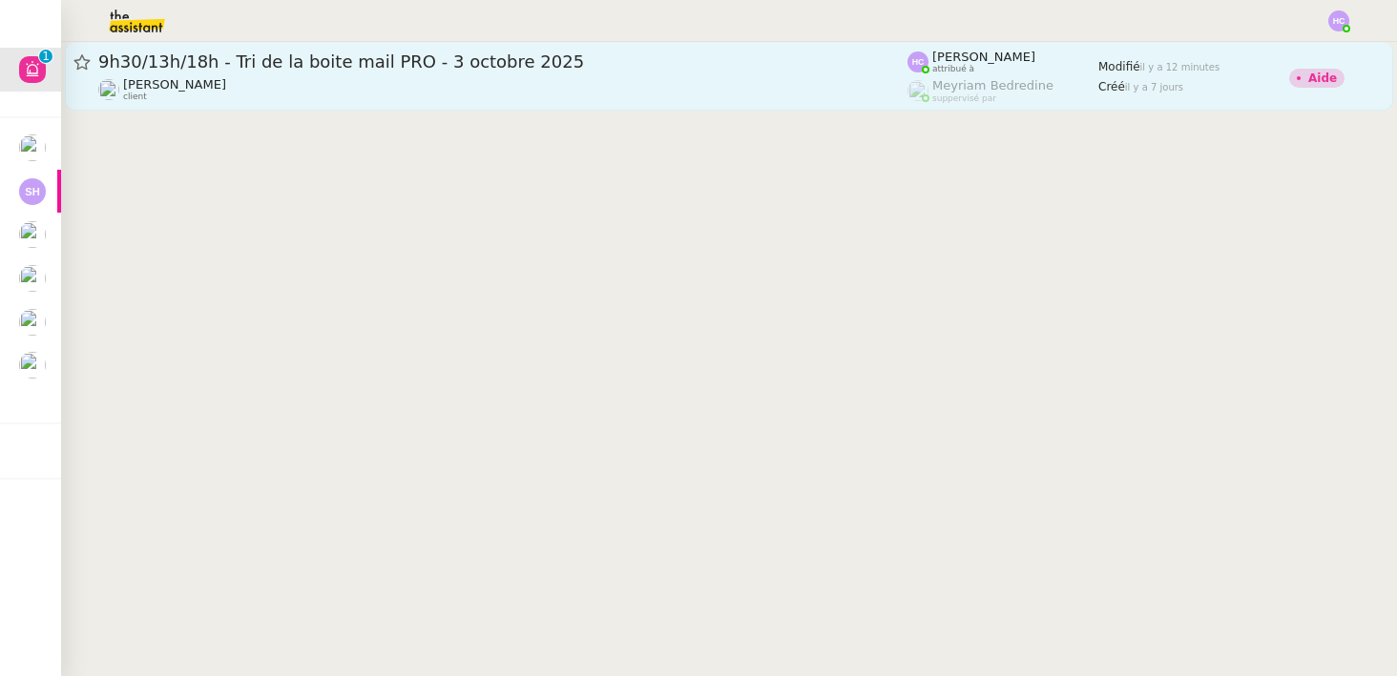
click at [339, 64] on span "9h30/13h/18h - Tri de la boite mail PRO - 3 octobre 2025" at bounding box center [502, 61] width 809 height 17
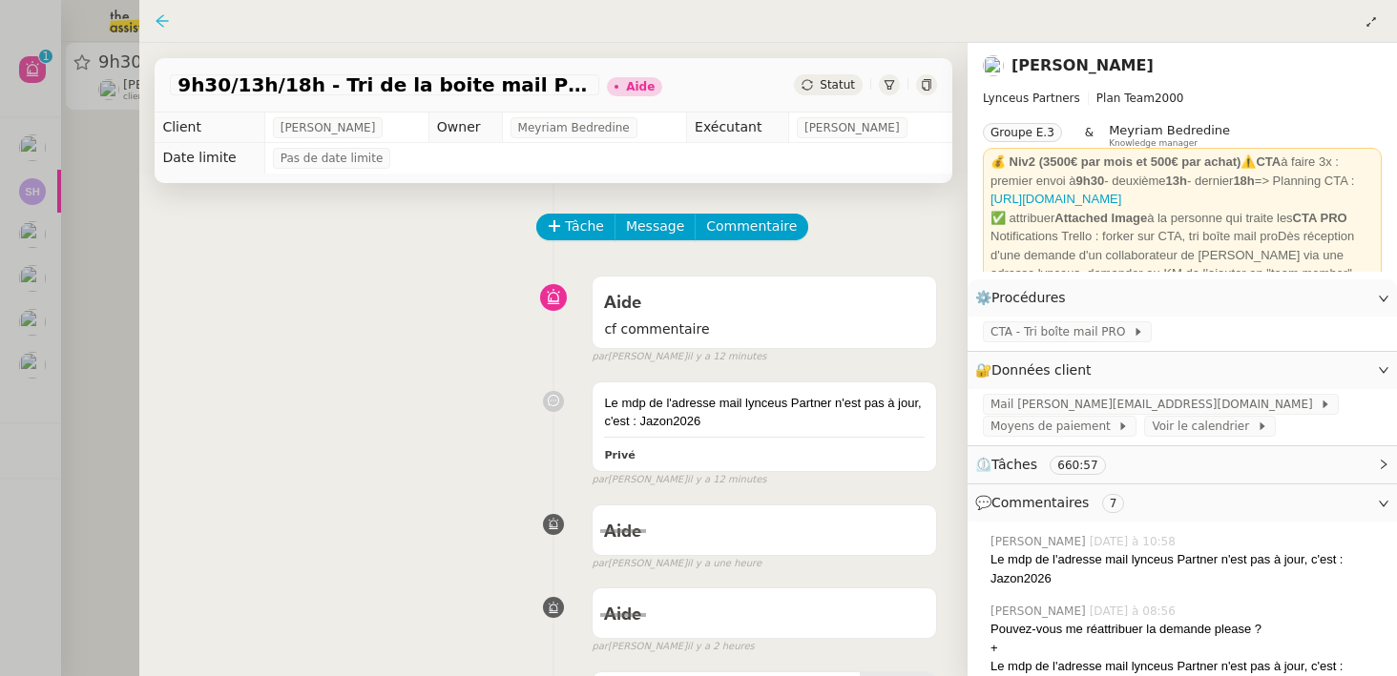
click at [158, 17] on icon at bounding box center [162, 20] width 15 height 15
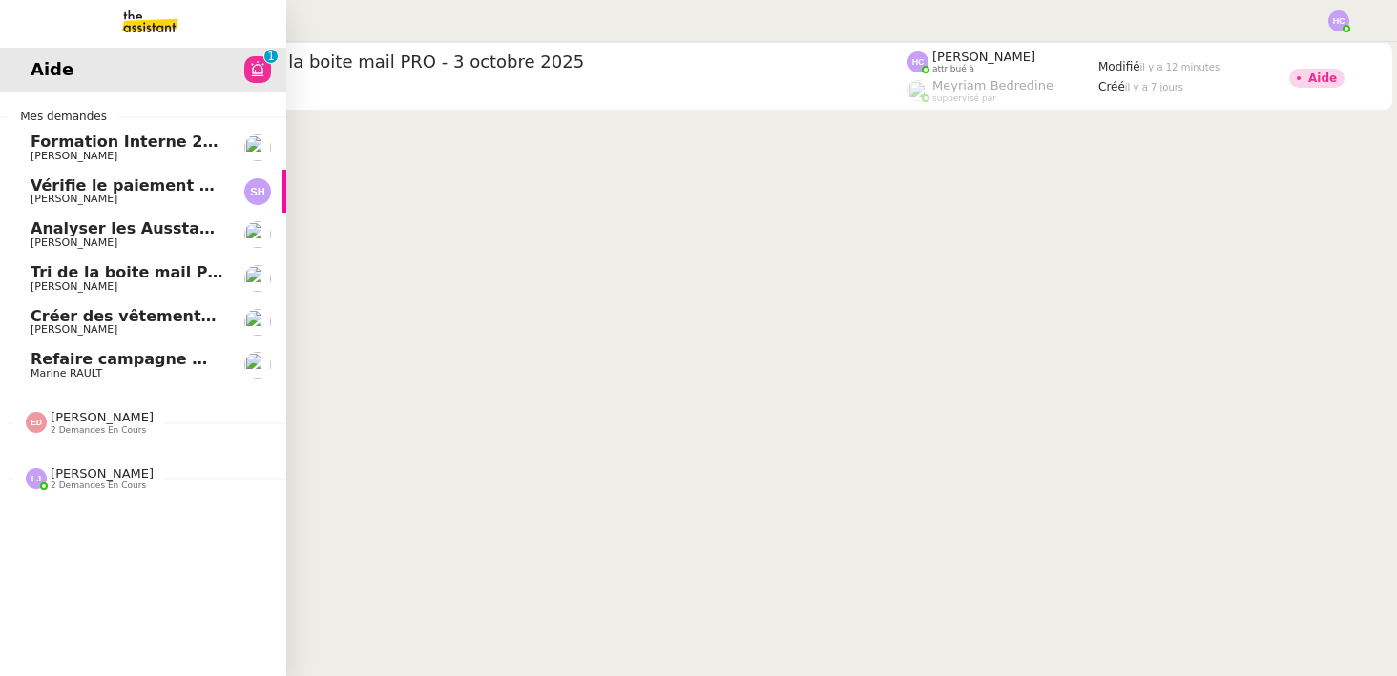
click at [132, 20] on img at bounding box center [135, 21] width 148 height 42
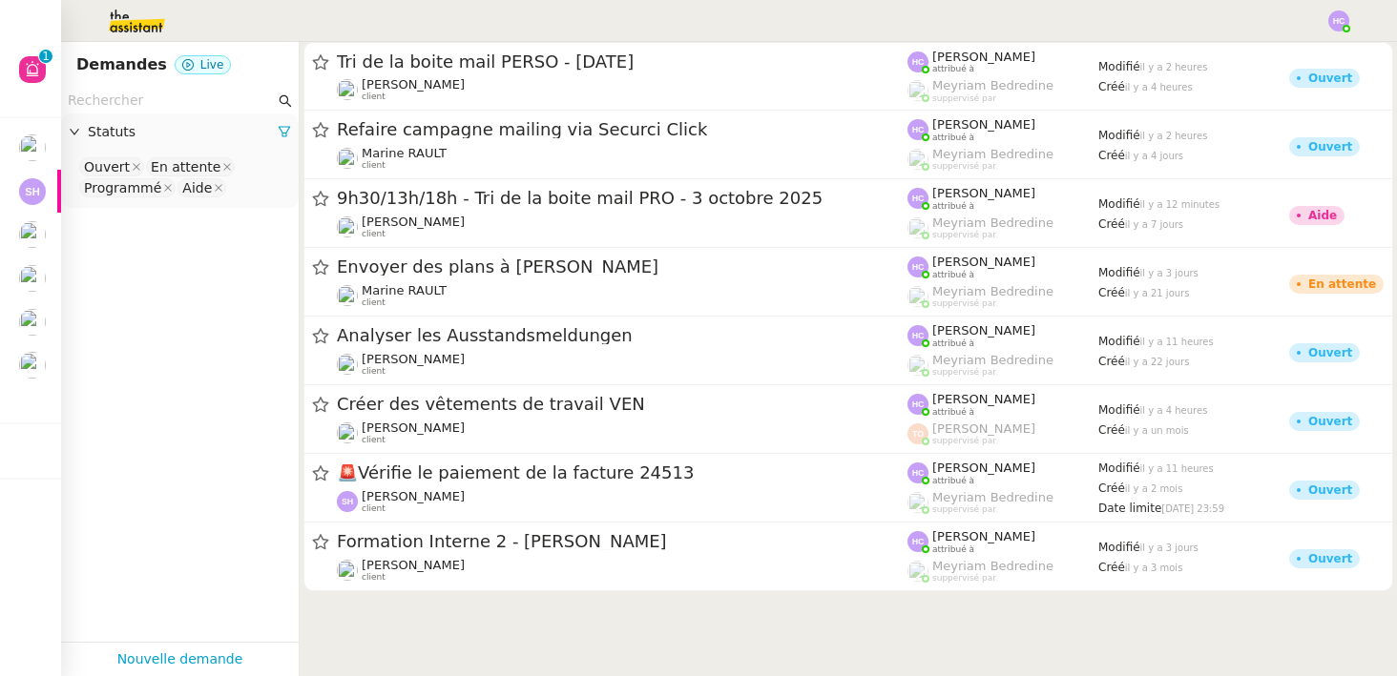
click at [1335, 13] on img at bounding box center [1338, 20] width 21 height 21
click at [1297, 51] on li "Suivi" at bounding box center [1287, 54] width 124 height 27
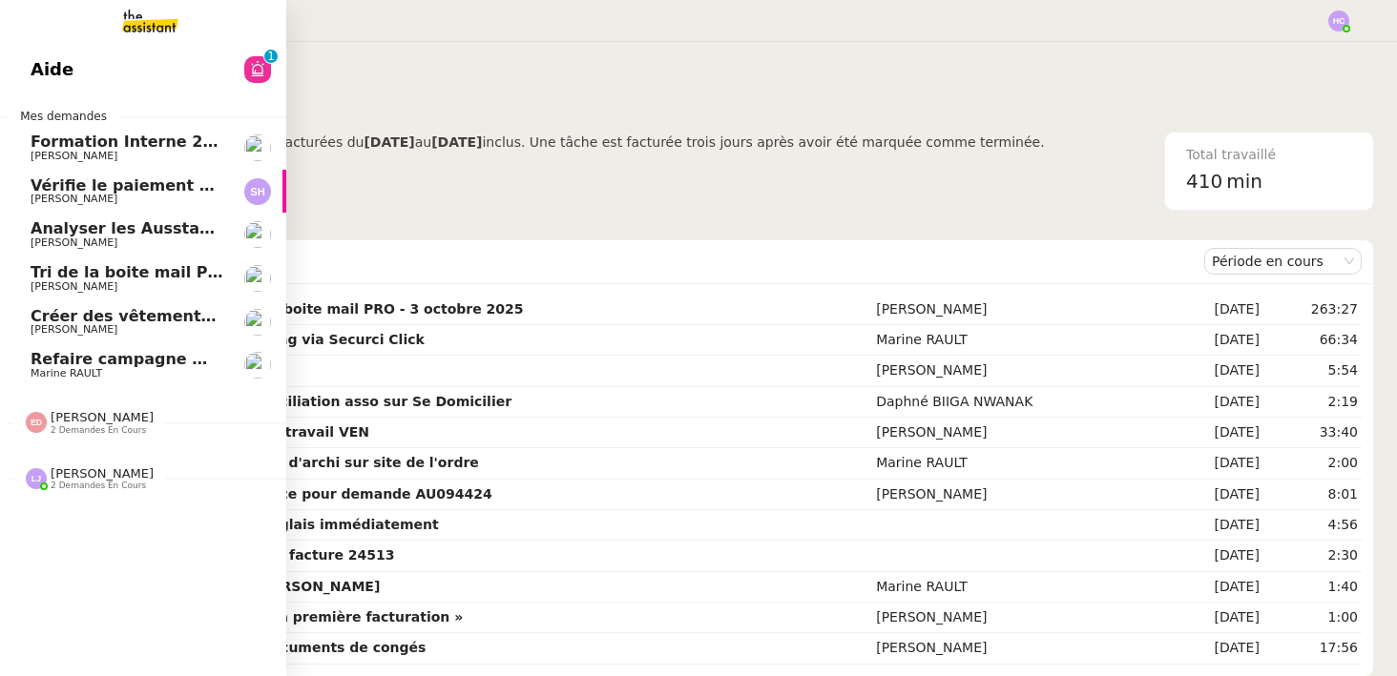
click at [114, 185] on span "Vérifie le paiement de la facture 24513" at bounding box center [199, 186] width 337 height 18
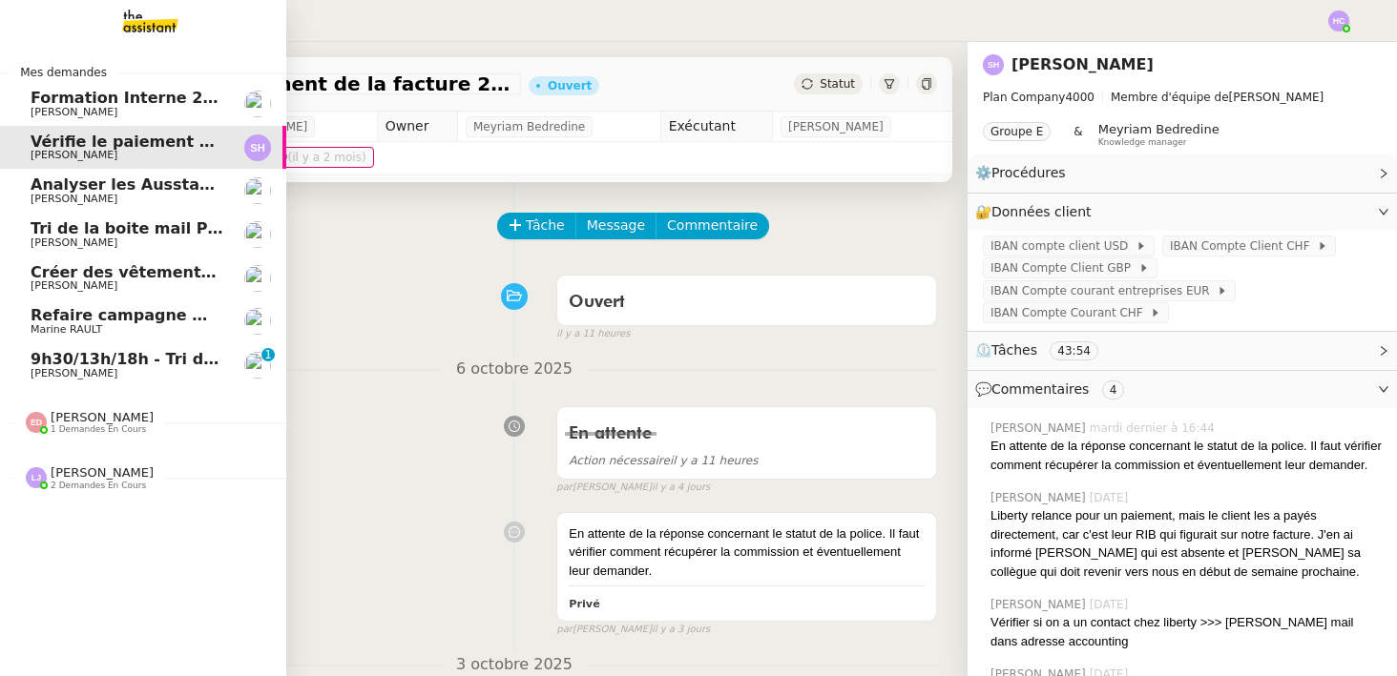
click at [80, 368] on span "[PERSON_NAME]" at bounding box center [74, 373] width 87 height 12
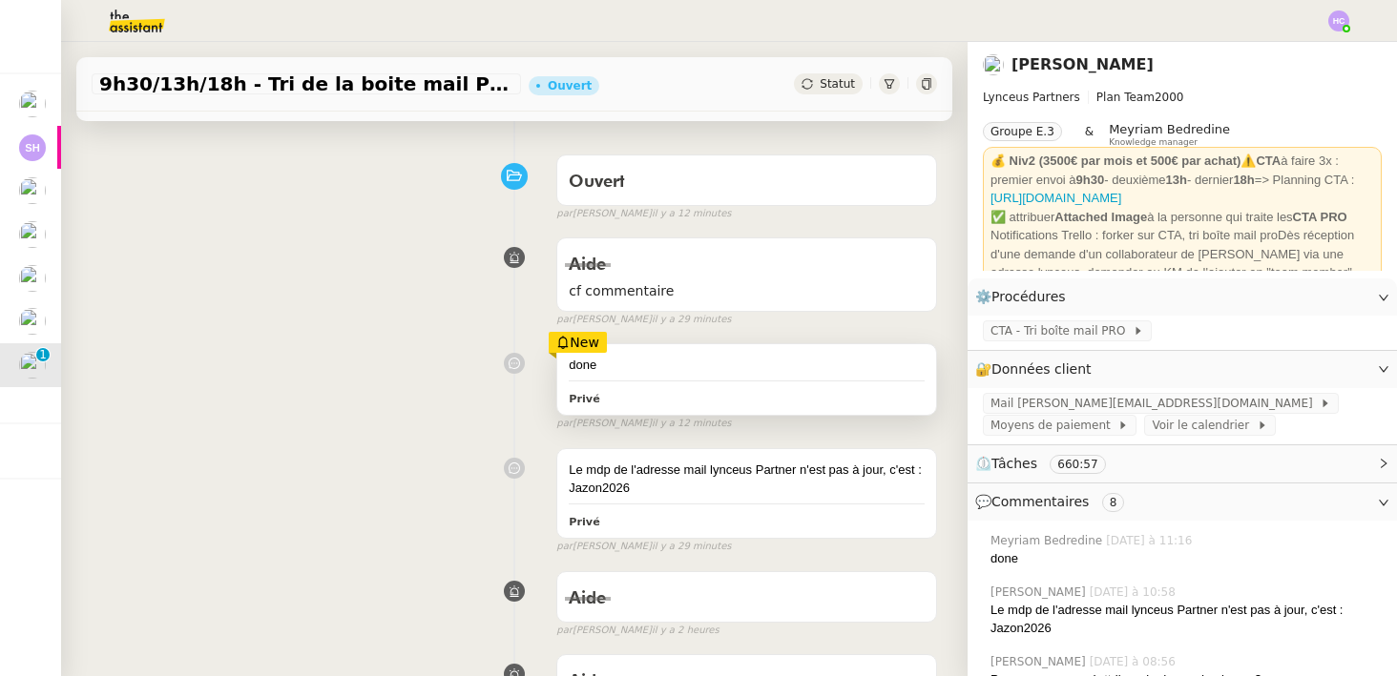
scroll to position [156, 0]
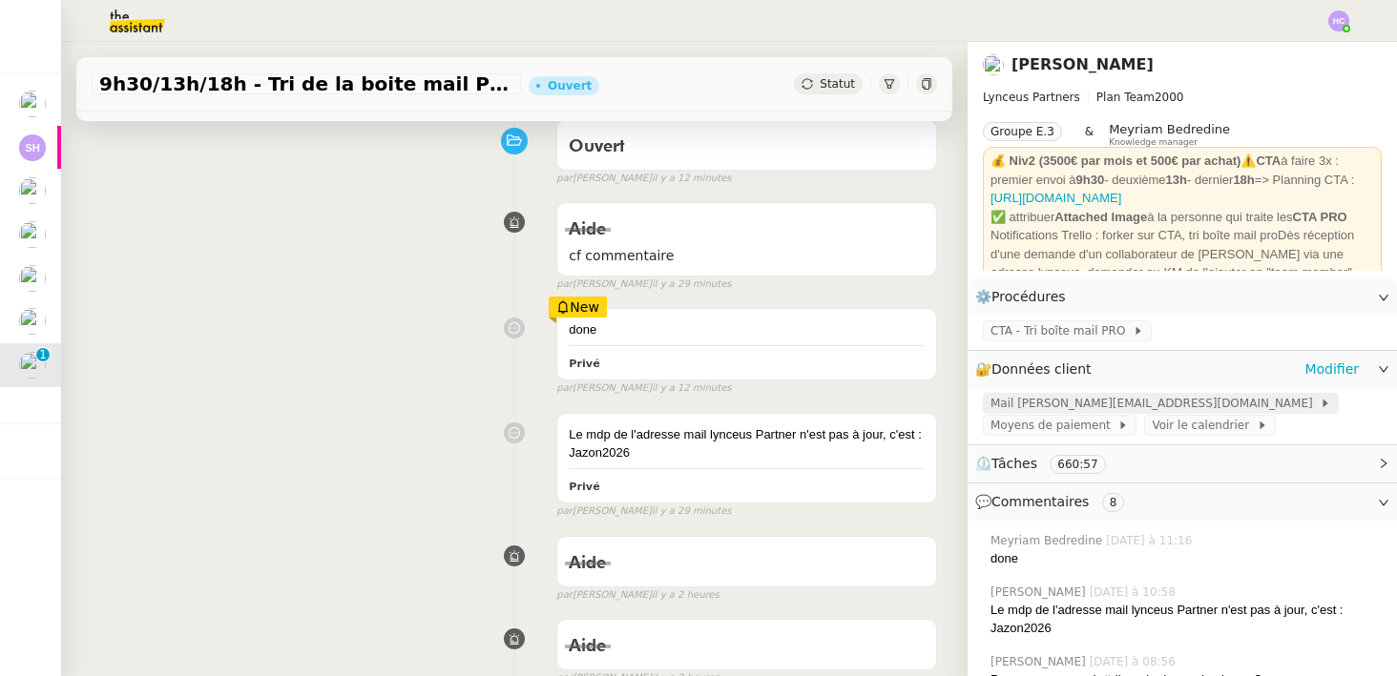
click at [1028, 396] on span "Mail [PERSON_NAME][EMAIL_ADDRESS][DOMAIN_NAME]" at bounding box center [1154, 403] width 329 height 19
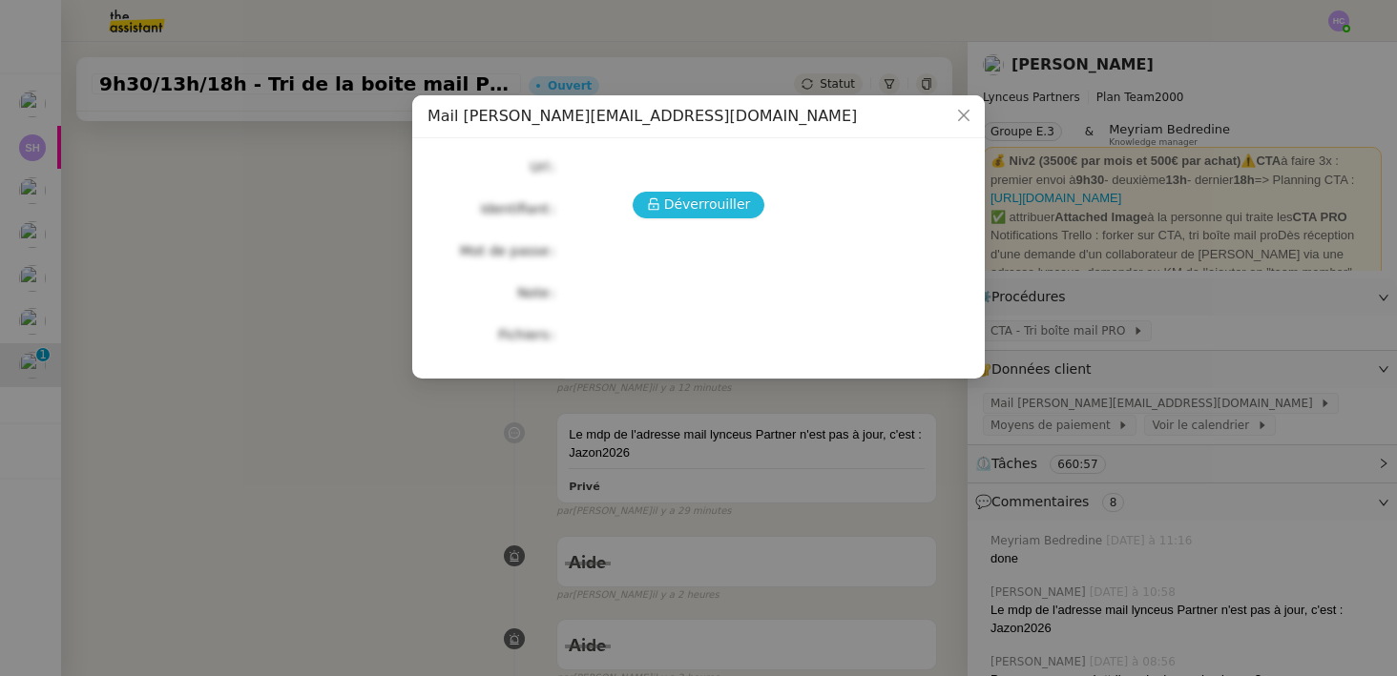
click at [710, 211] on span "Déverrouiller" at bounding box center [707, 205] width 87 height 22
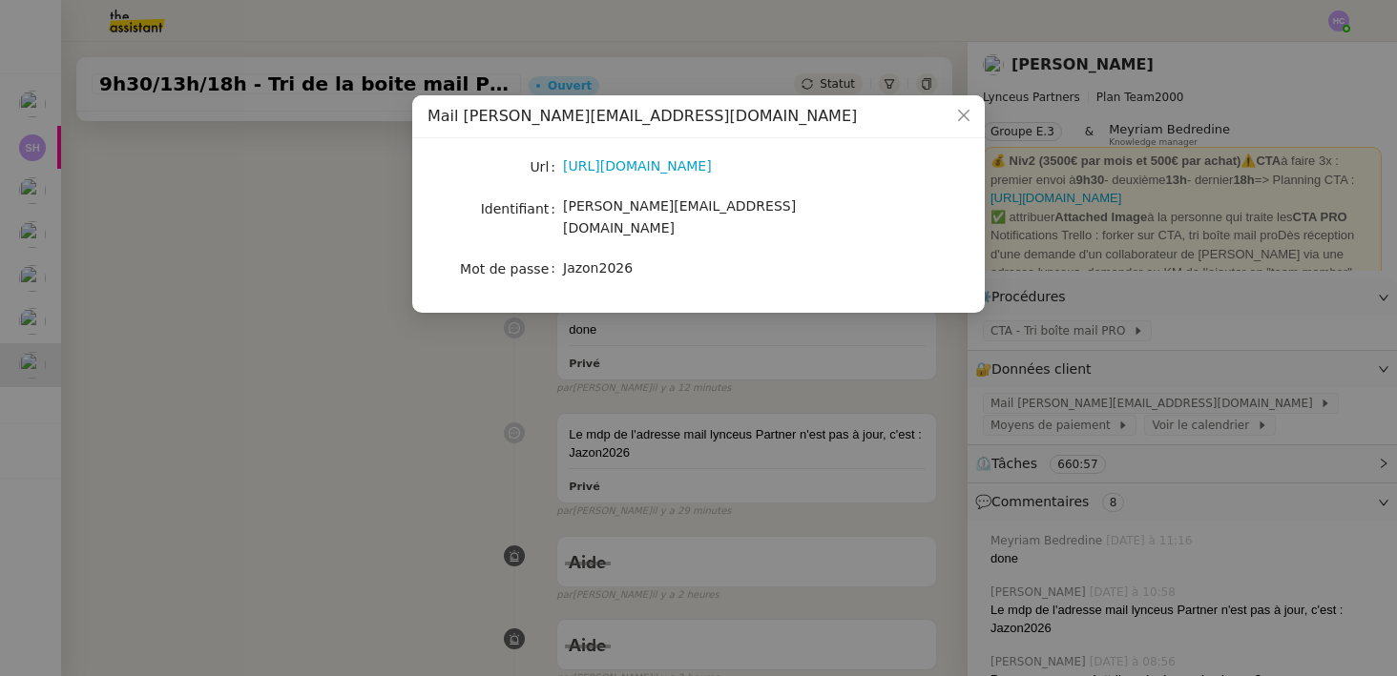
click at [374, 437] on nz-modal-container "Mail p.chotard@lynceus-partners.com Url https://outlook.office.com/mail/ Identi…" at bounding box center [698, 338] width 1397 height 676
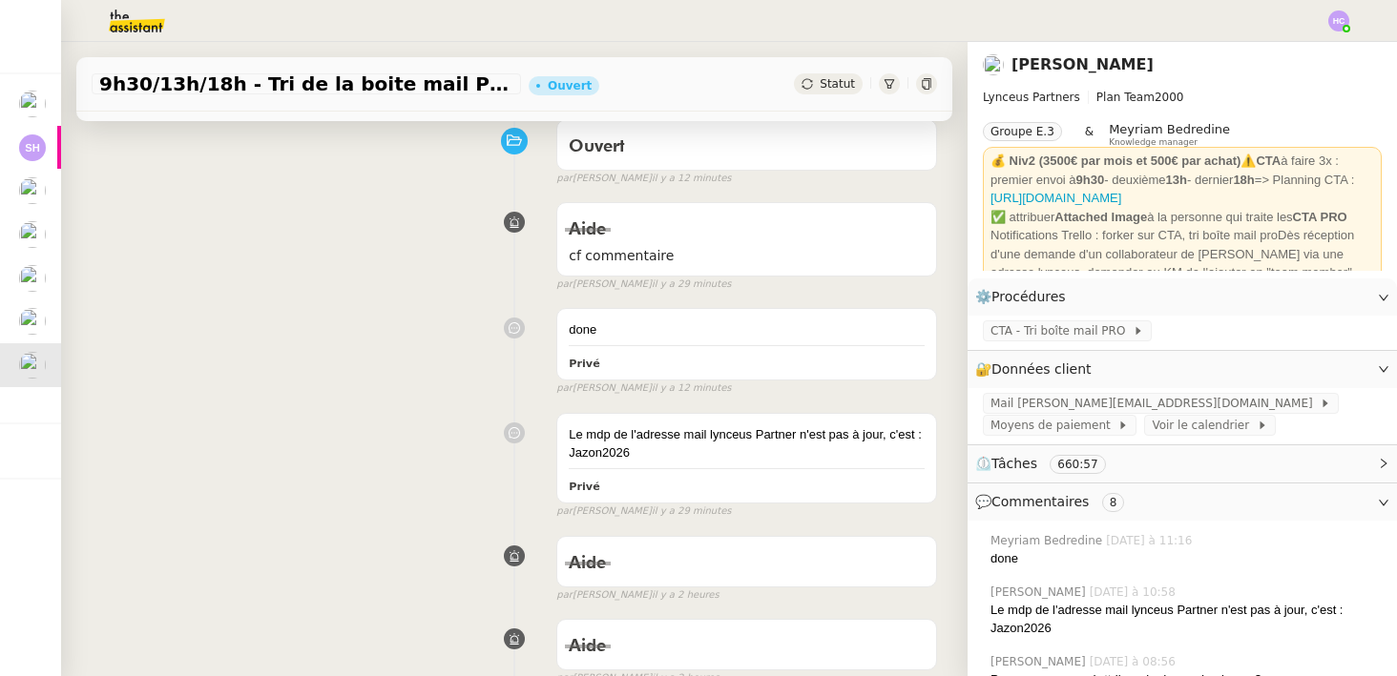
scroll to position [0, 0]
